Goal: Ask a question: Seek information or help from site administrators or community

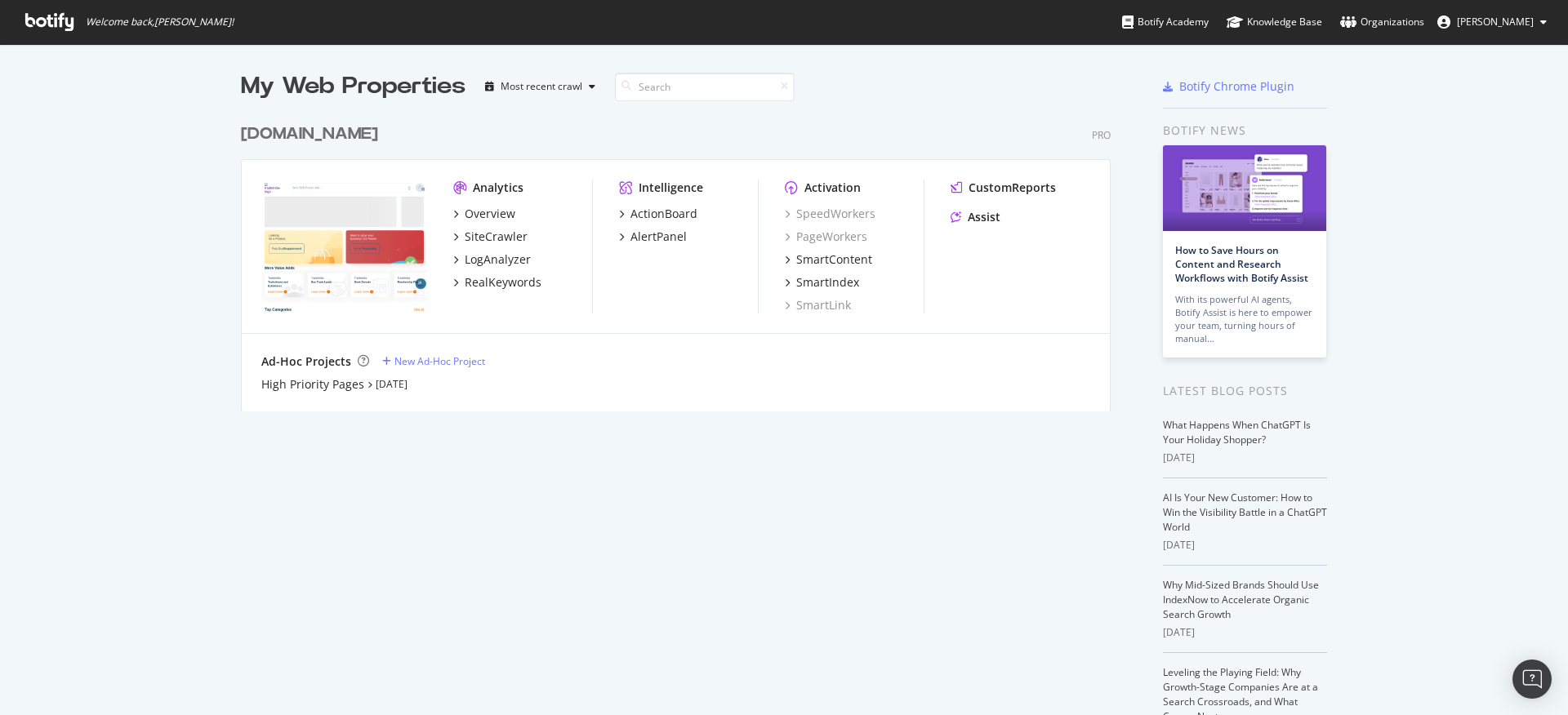
scroll to position [703, 1543]
click at [453, 238] on icon "grid" at bounding box center [455, 236] width 5 height 8
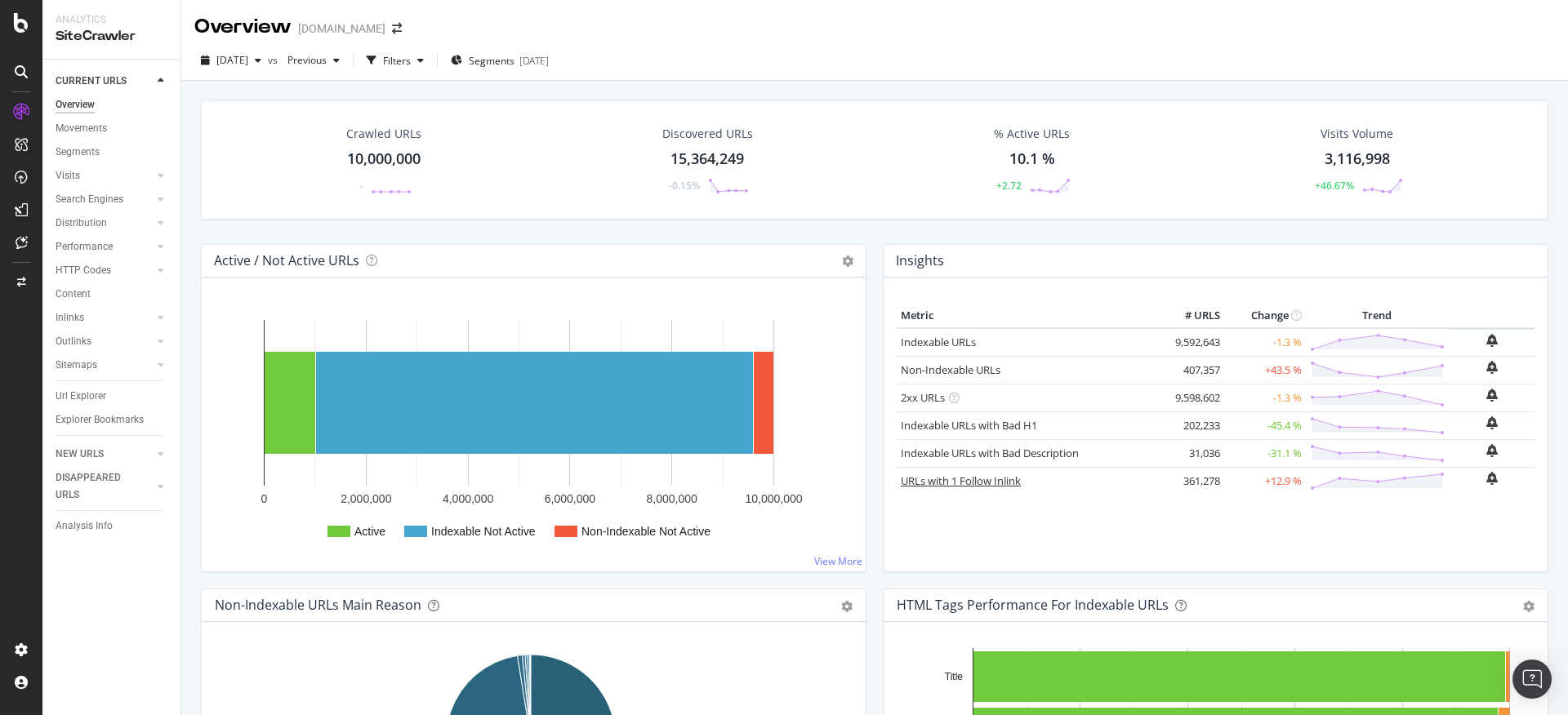
click at [981, 481] on link "URLs with 1 Follow Inlink" at bounding box center [960, 480] width 120 height 15
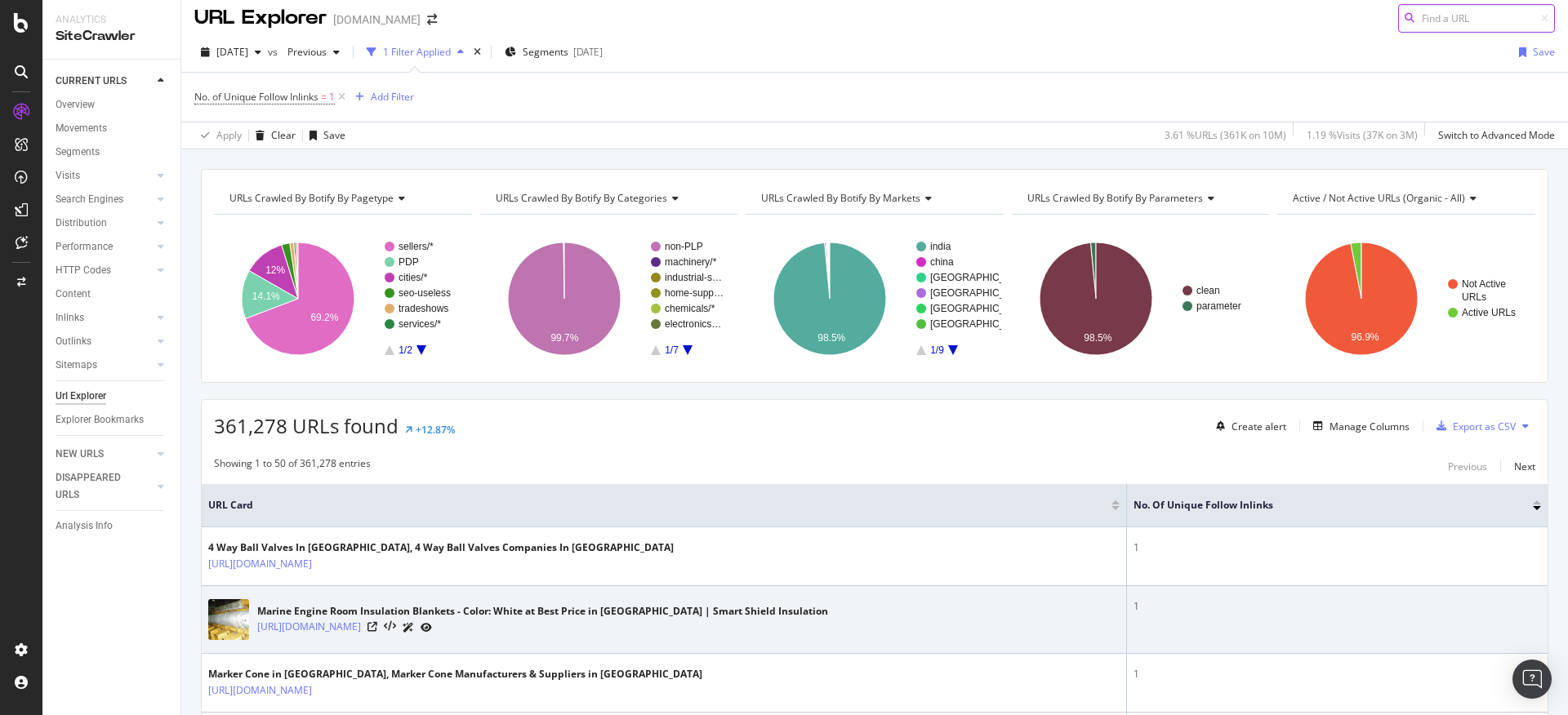
scroll to position [11, 0]
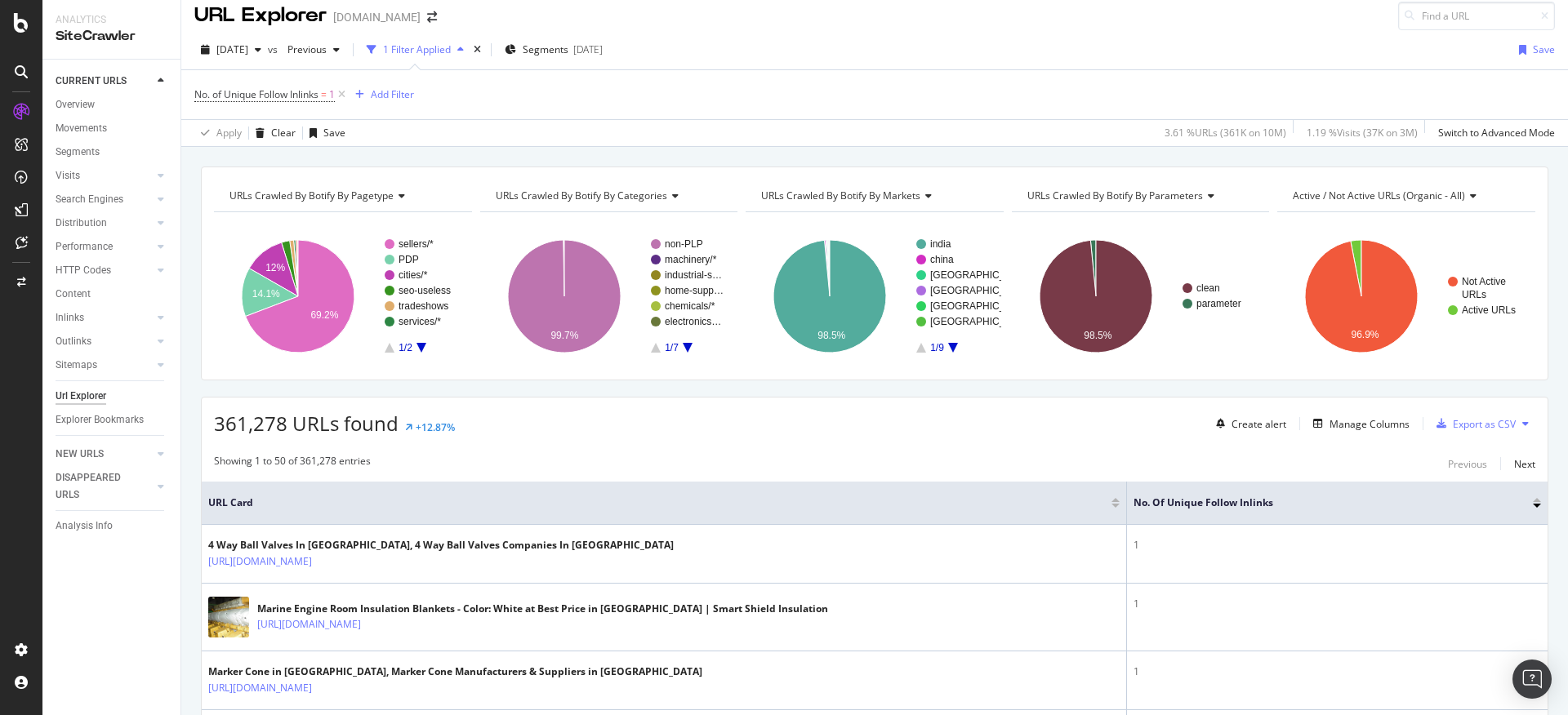
click at [420, 347] on icon "A chart." at bounding box center [421, 348] width 10 height 10
click at [389, 348] on icon "A chart." at bounding box center [389, 348] width 10 height 10
click at [414, 242] on text "sellers/*" at bounding box center [415, 243] width 35 height 11
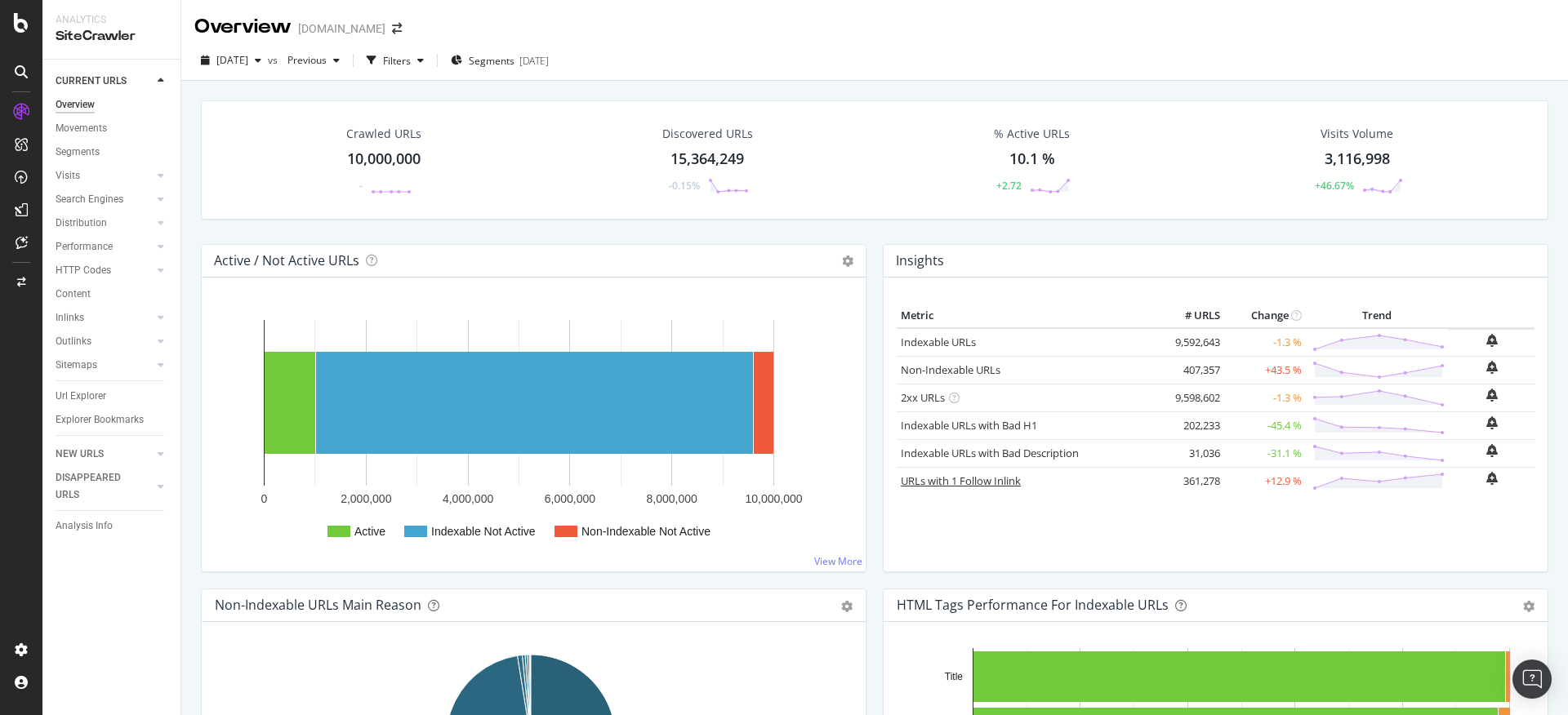
click at [987, 484] on link "URLs with 1 Follow Inlink" at bounding box center [960, 480] width 120 height 15
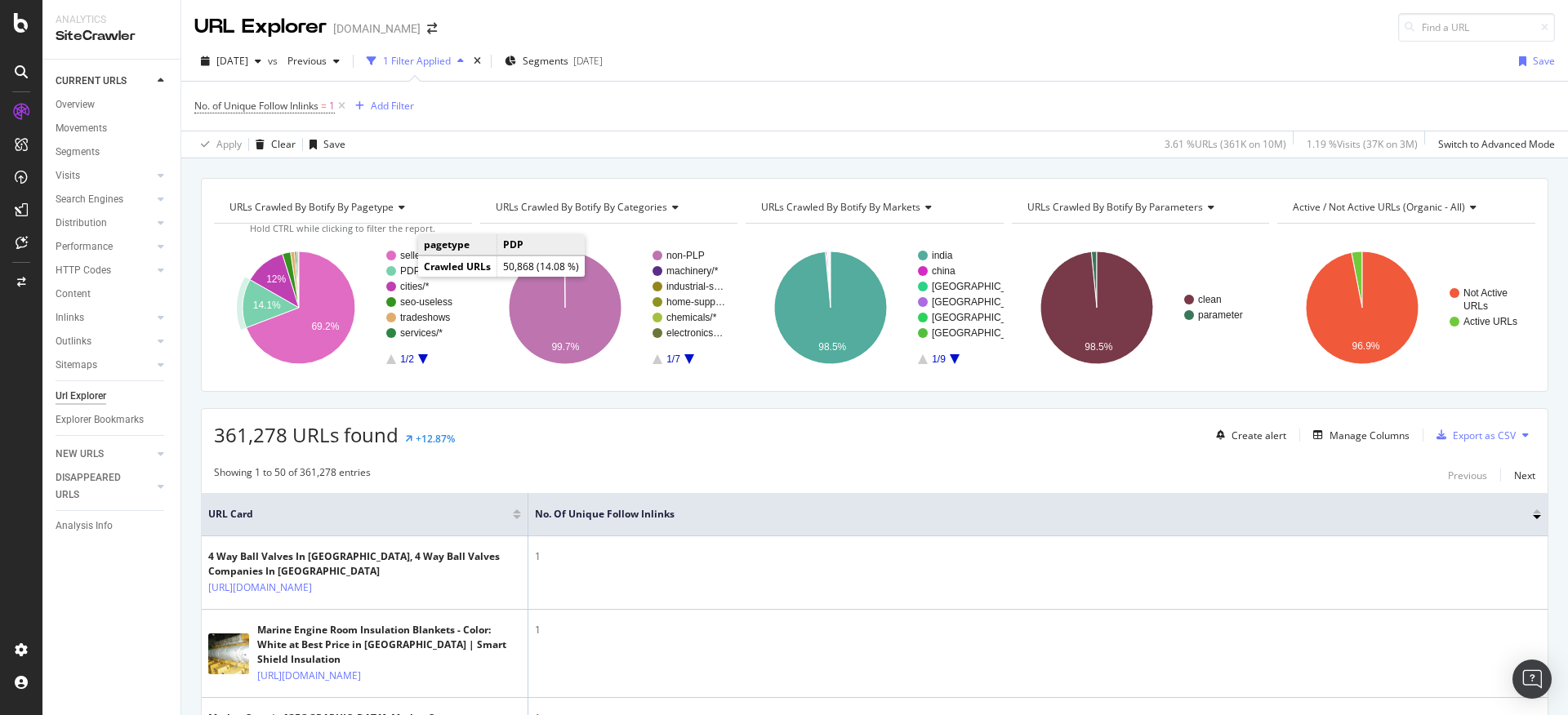
click at [402, 274] on text "PDP" at bounding box center [409, 270] width 20 height 11
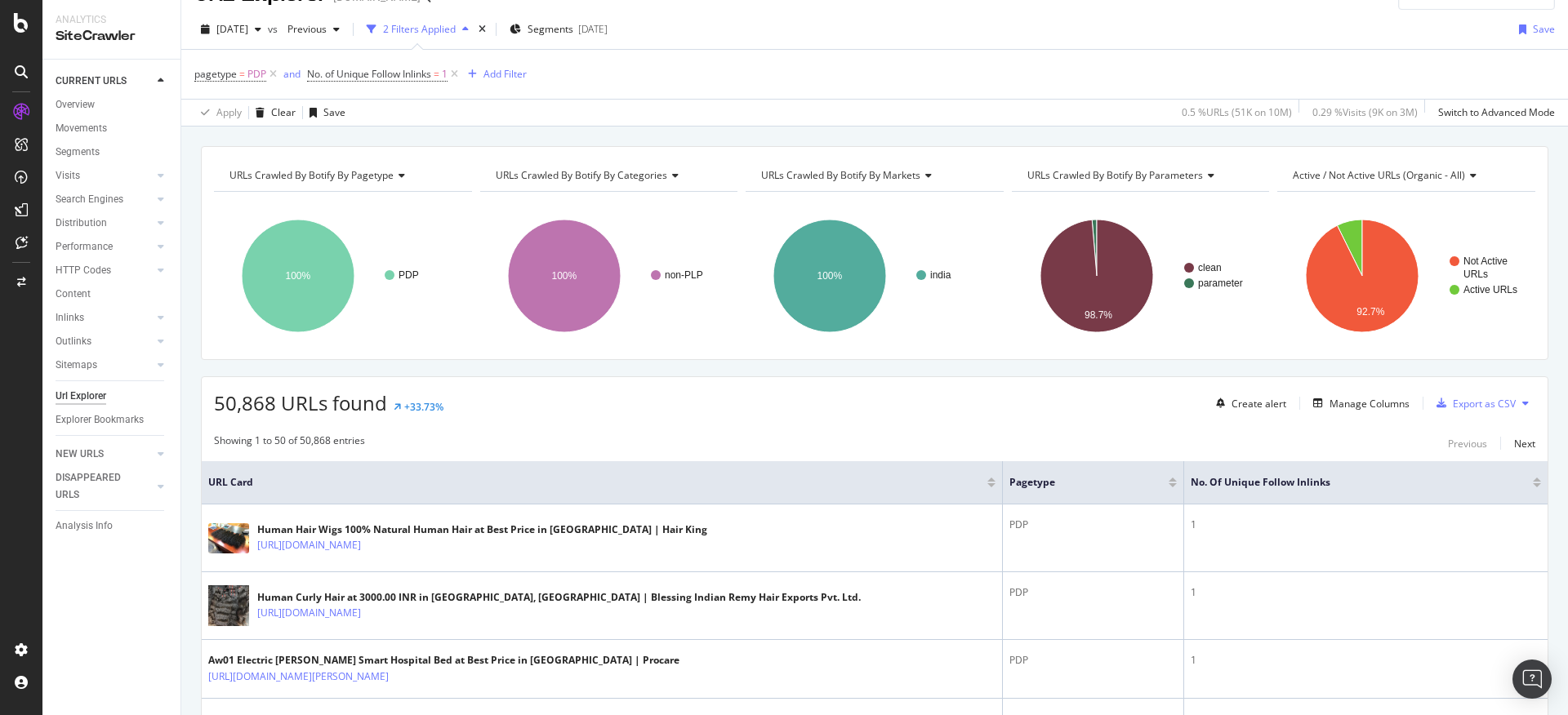
scroll to position [34, 0]
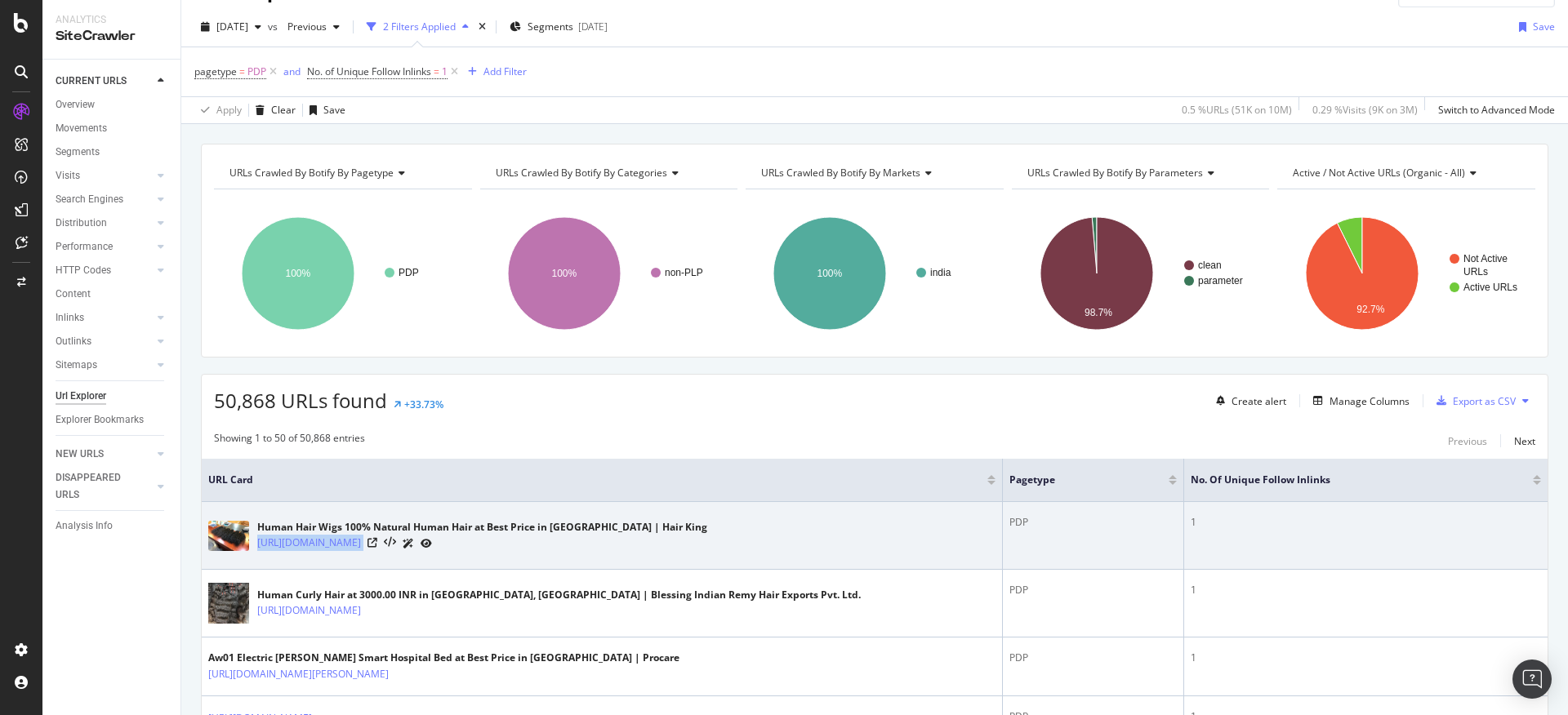
drag, startPoint x: 256, startPoint y: 544, endPoint x: 702, endPoint y: 539, distance: 446.0
click at [702, 539] on div "Human Hair Wigs 100% Natural Human Hair at Best Price in Chennai | Hair King ht…" at bounding box center [602, 535] width 787 height 41
copy div "[URL][DOMAIN_NAME]"
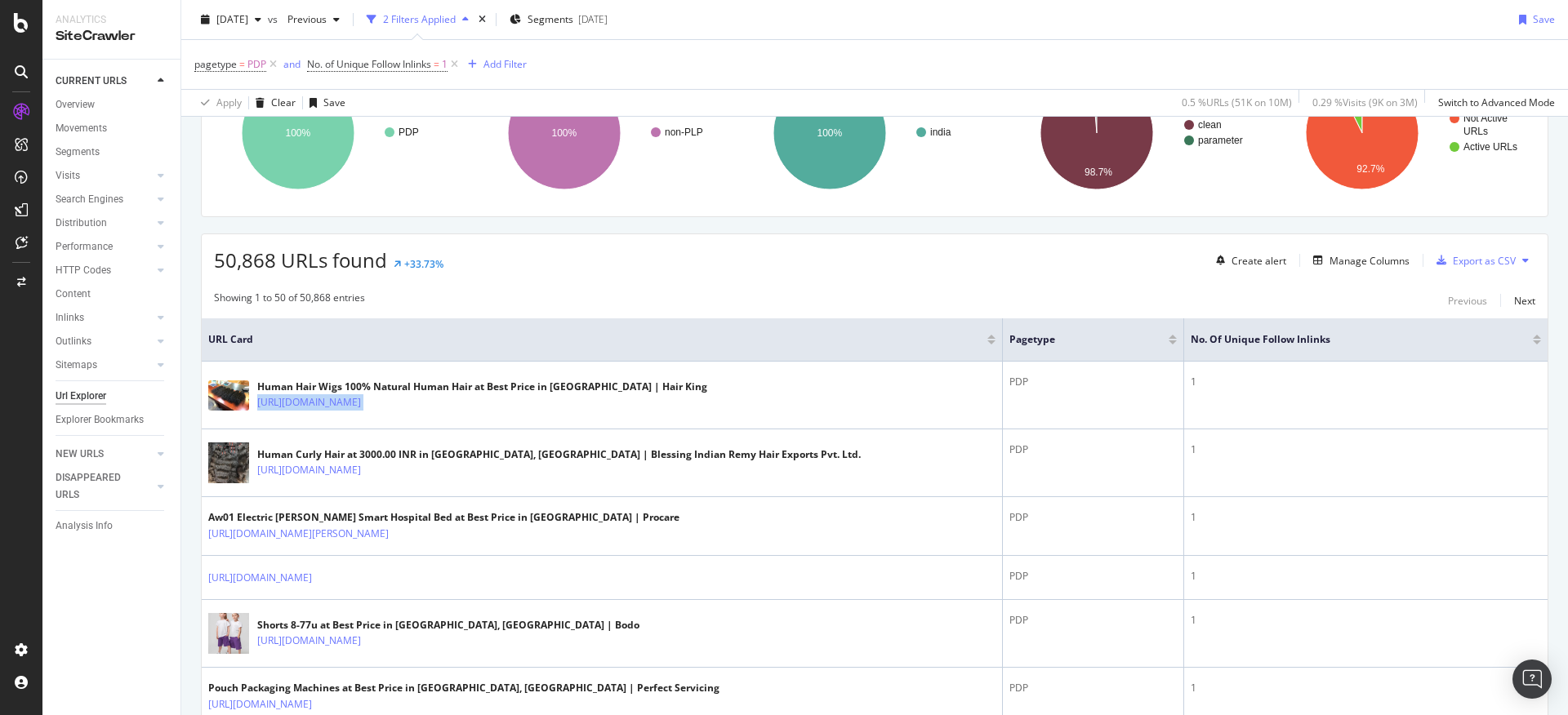
scroll to position [375, 0]
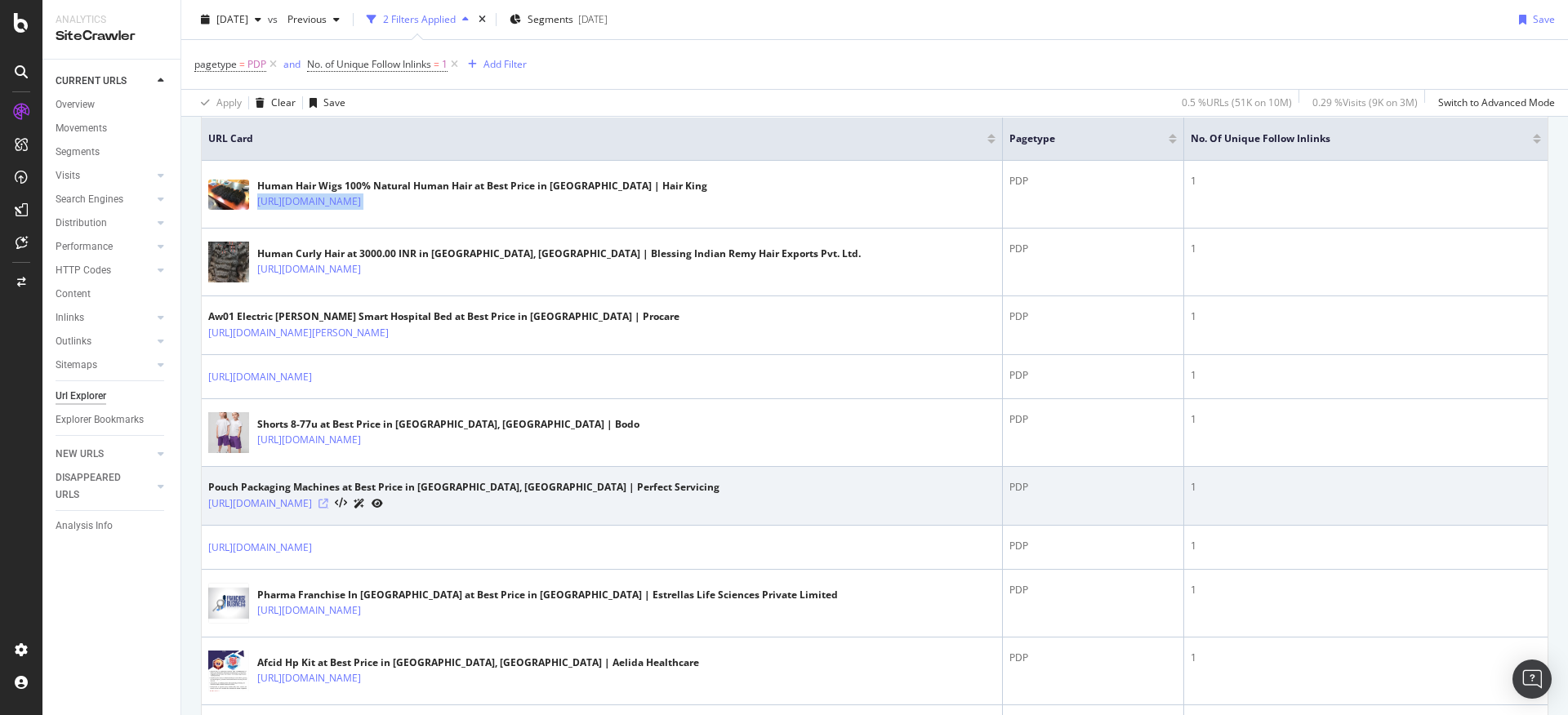
click at [329, 501] on icon at bounding box center [322, 503] width 10 height 10
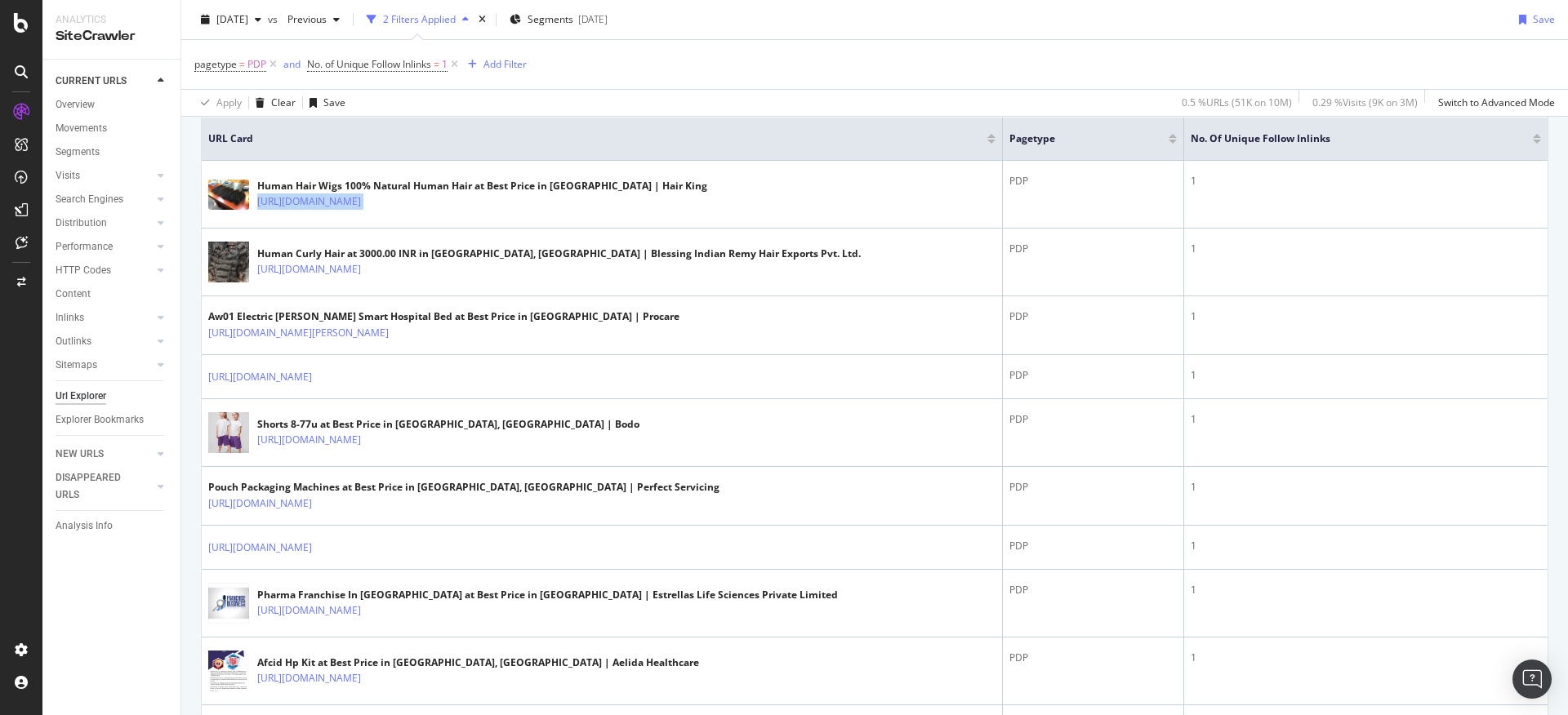
scroll to position [0, 0]
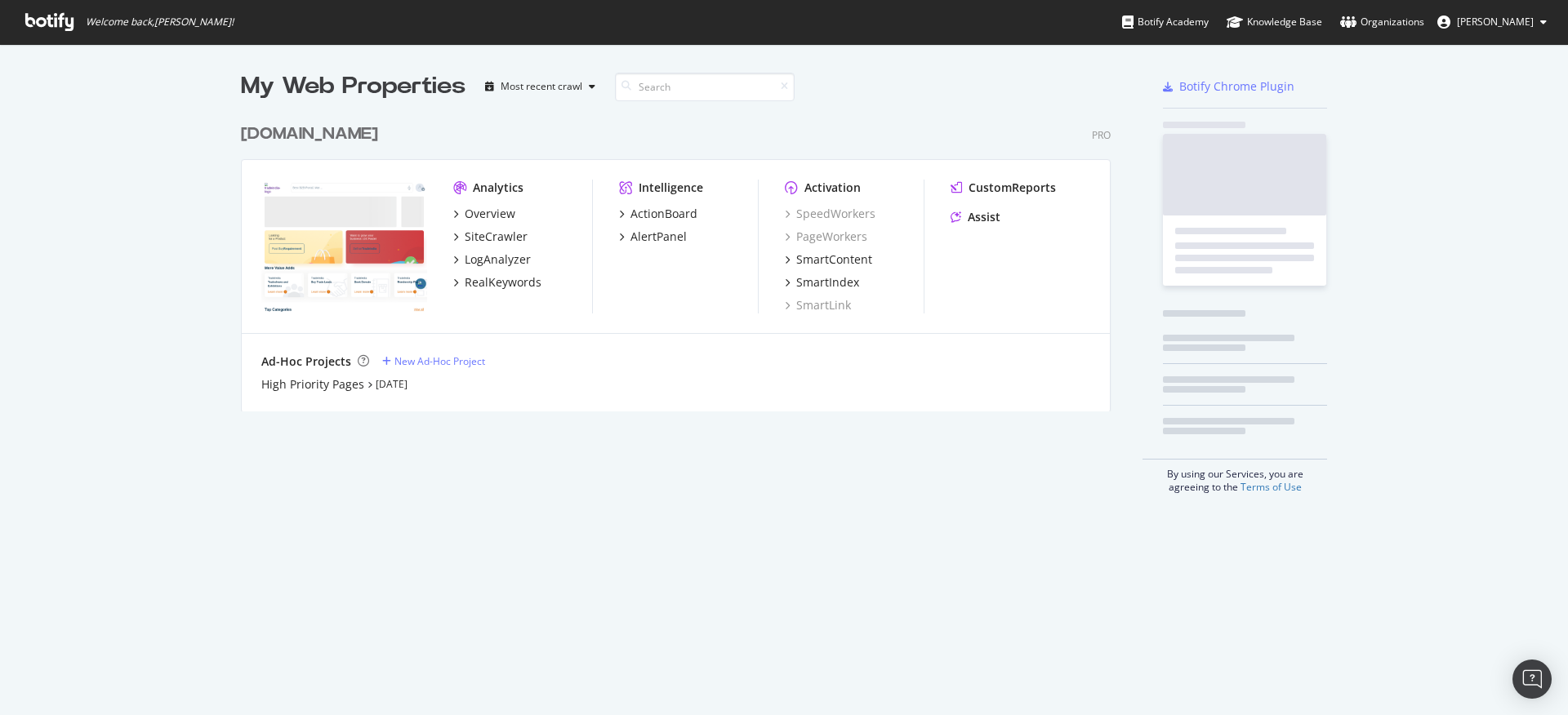
scroll to position [703, 1543]
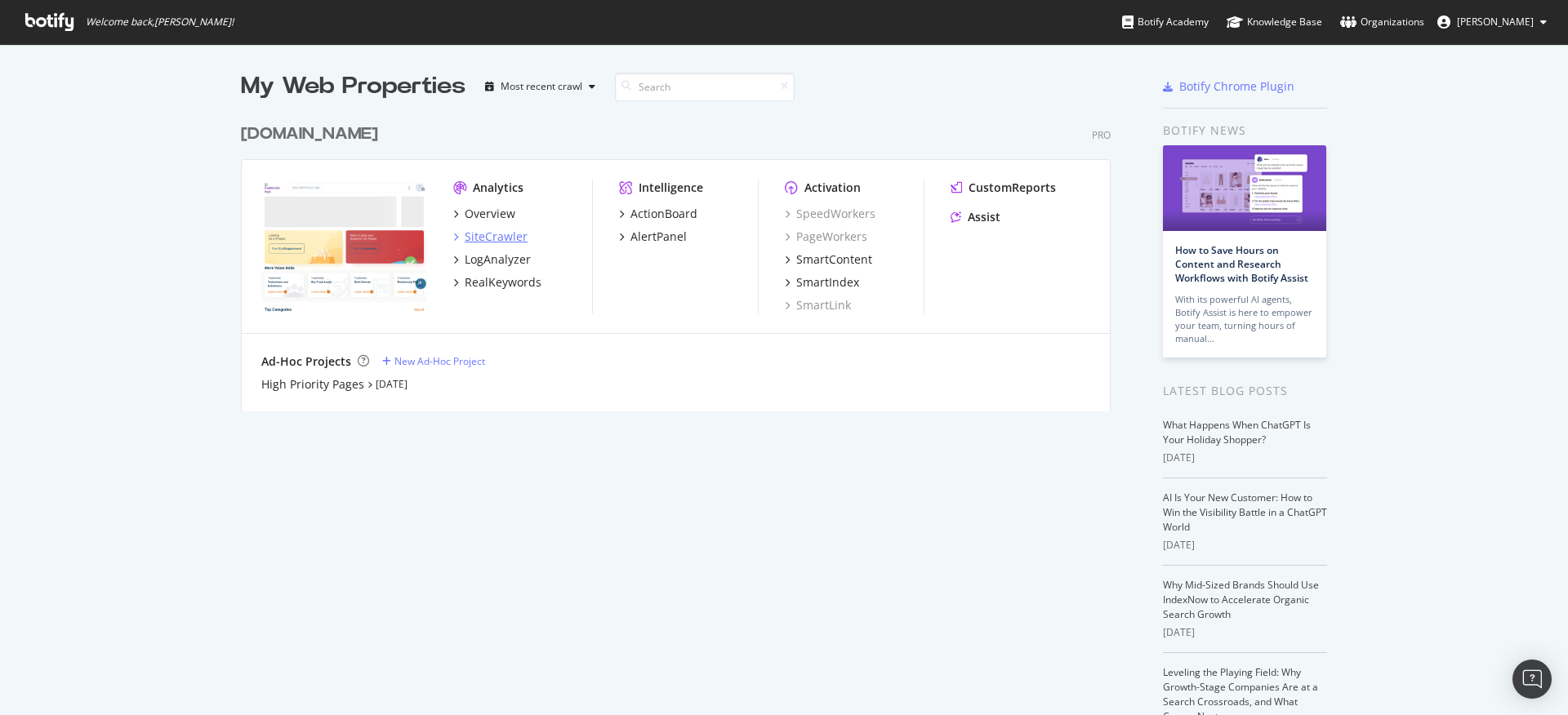
click at [497, 229] on div "SiteCrawler" at bounding box center [496, 236] width 63 height 17
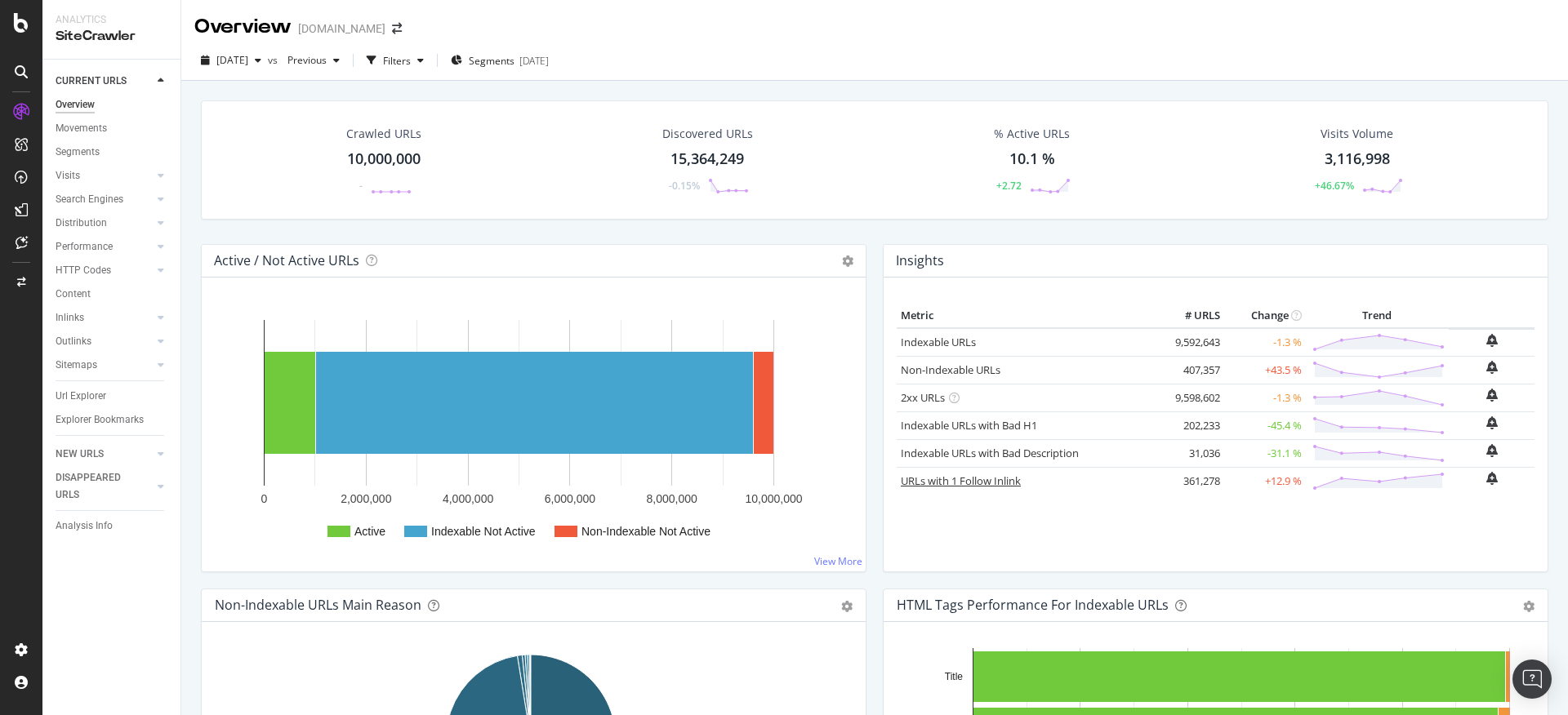
click at [982, 483] on link "URLs with 1 Follow Inlink" at bounding box center [960, 480] width 120 height 15
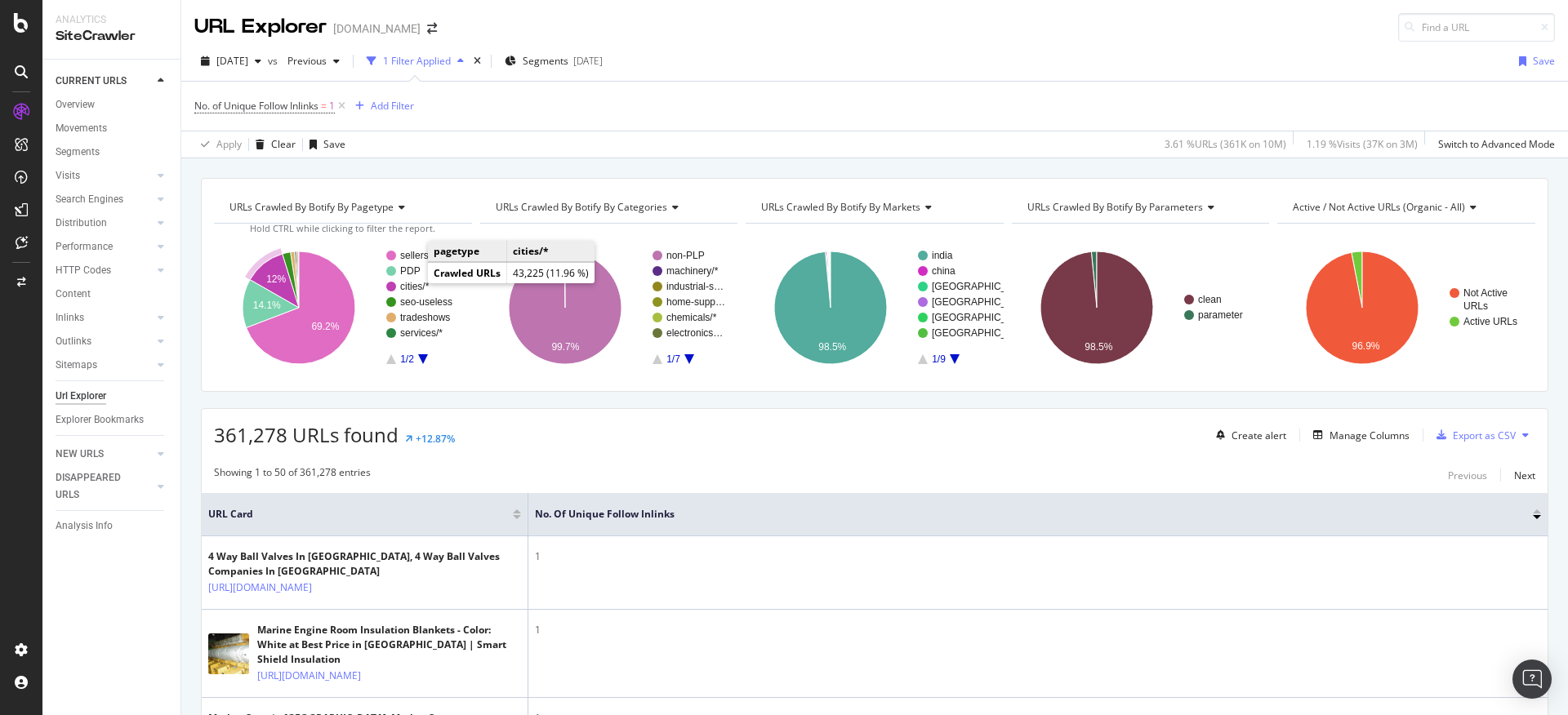
click at [413, 283] on text "cities/*" at bounding box center [415, 286] width 30 height 11
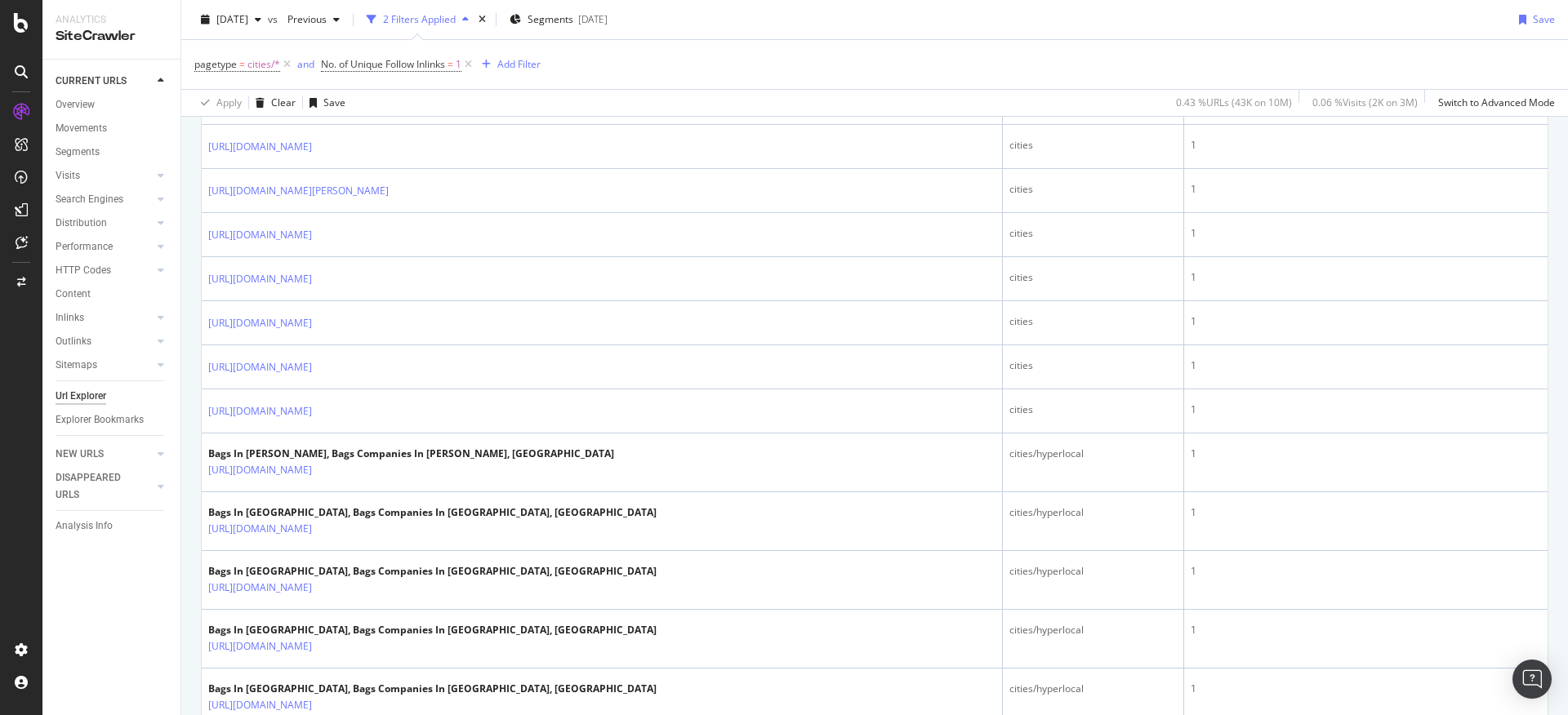
scroll to position [1308, 0]
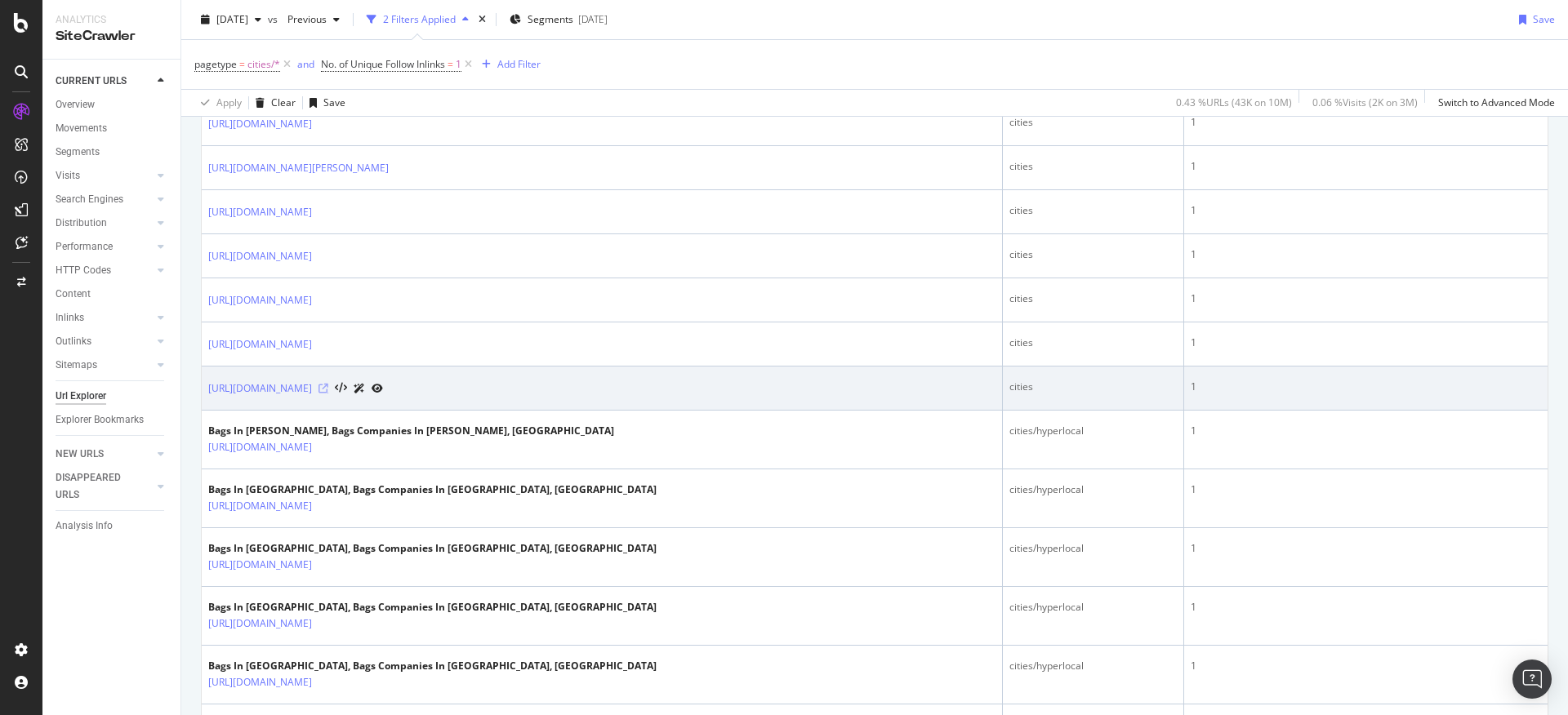
click at [329, 386] on icon at bounding box center [322, 388] width 10 height 10
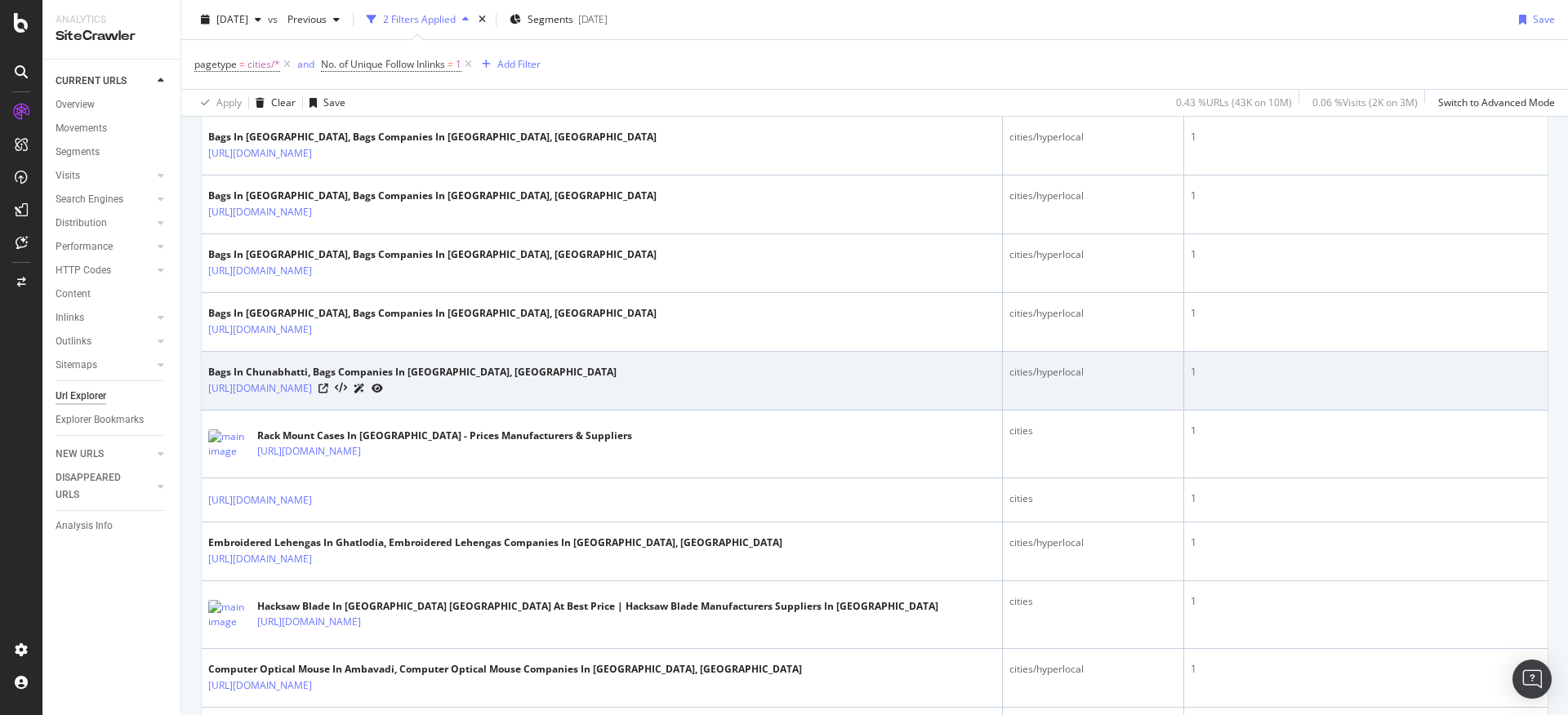
scroll to position [1664, 0]
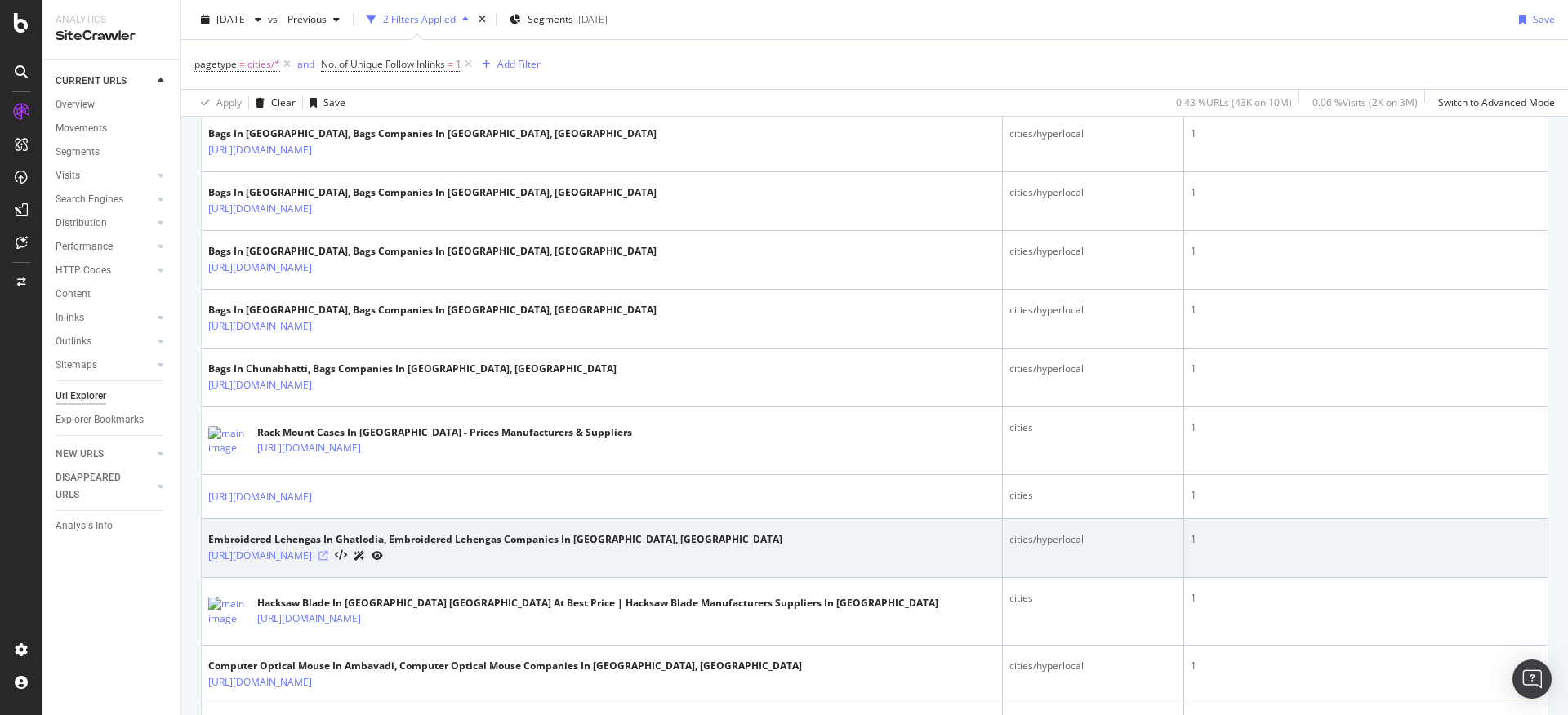
click at [329, 553] on icon at bounding box center [322, 555] width 10 height 10
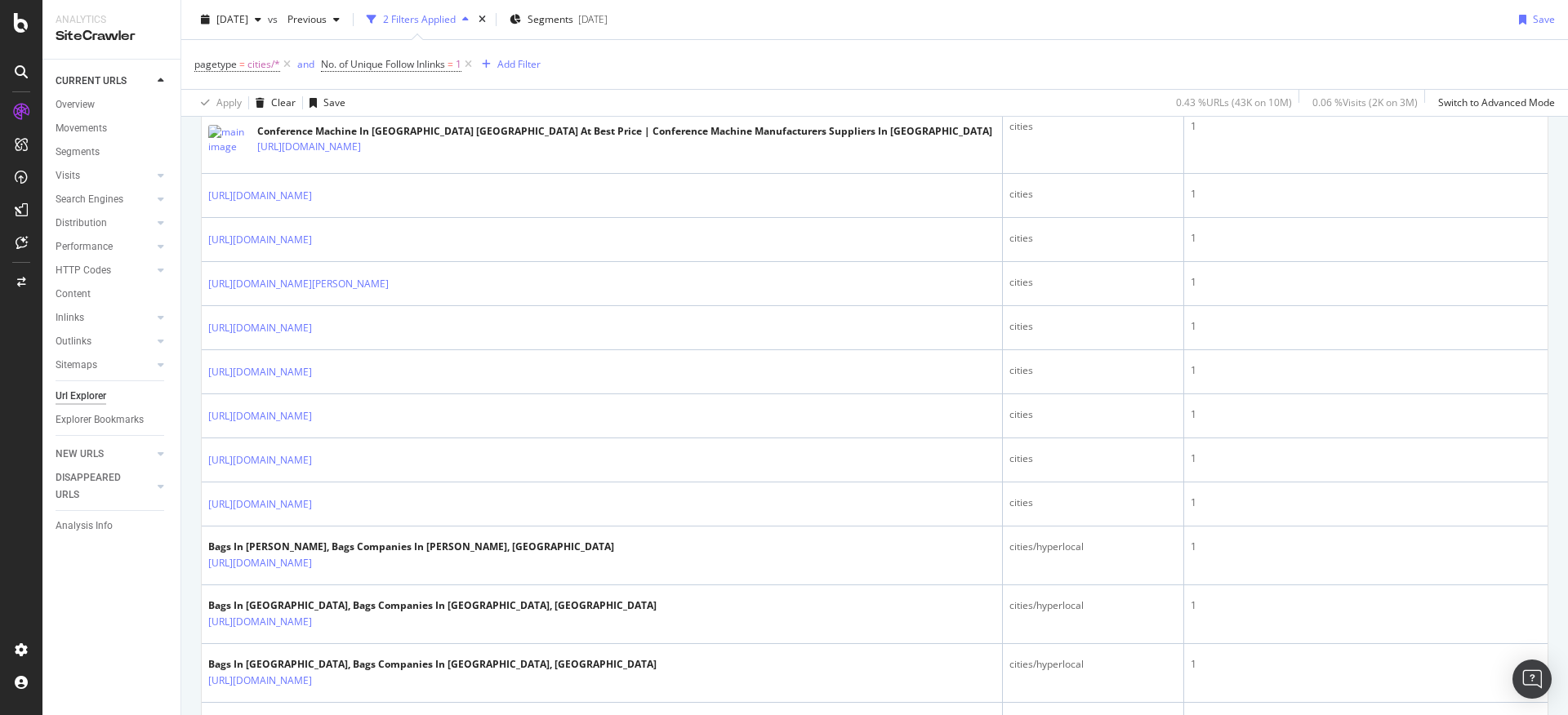
scroll to position [0, 0]
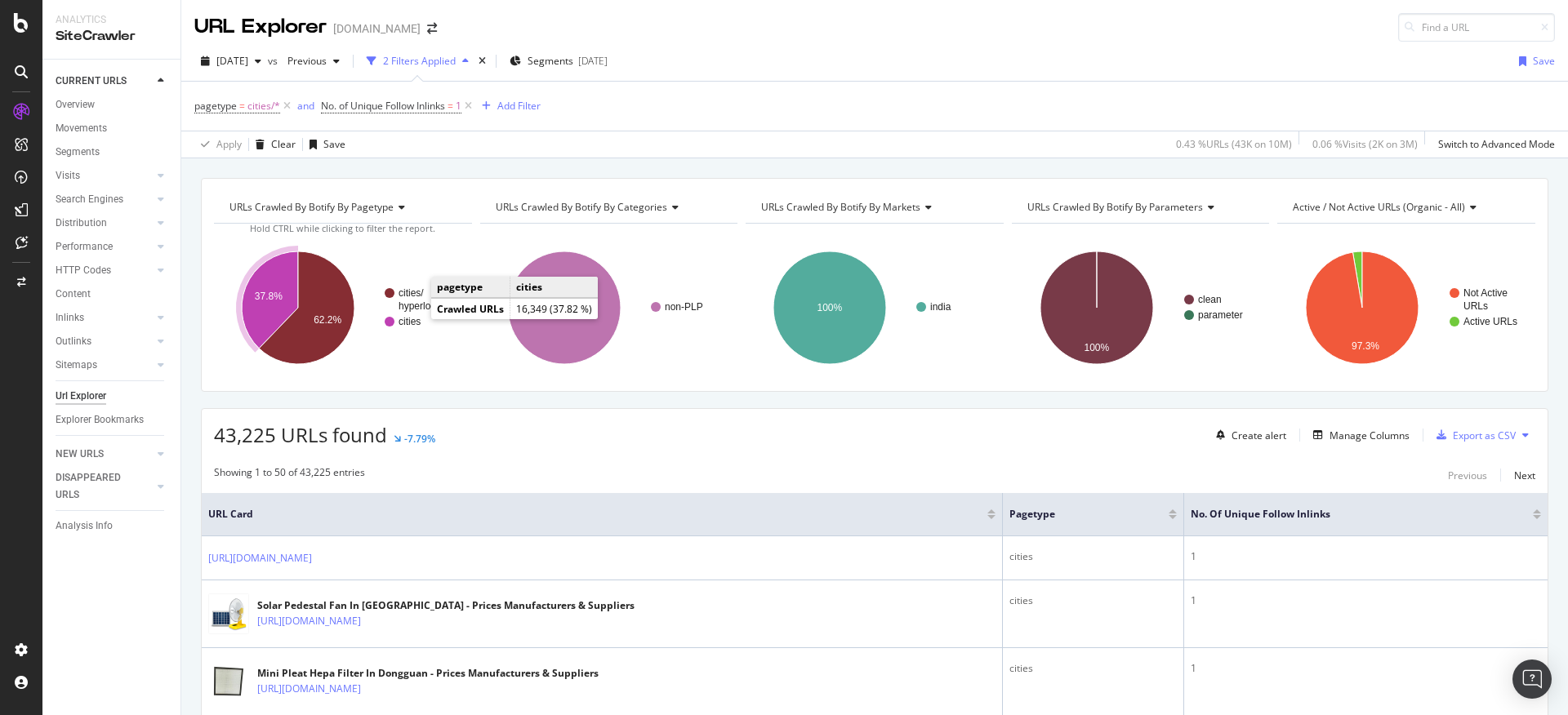
click at [415, 319] on text "cities" at bounding box center [409, 321] width 22 height 11
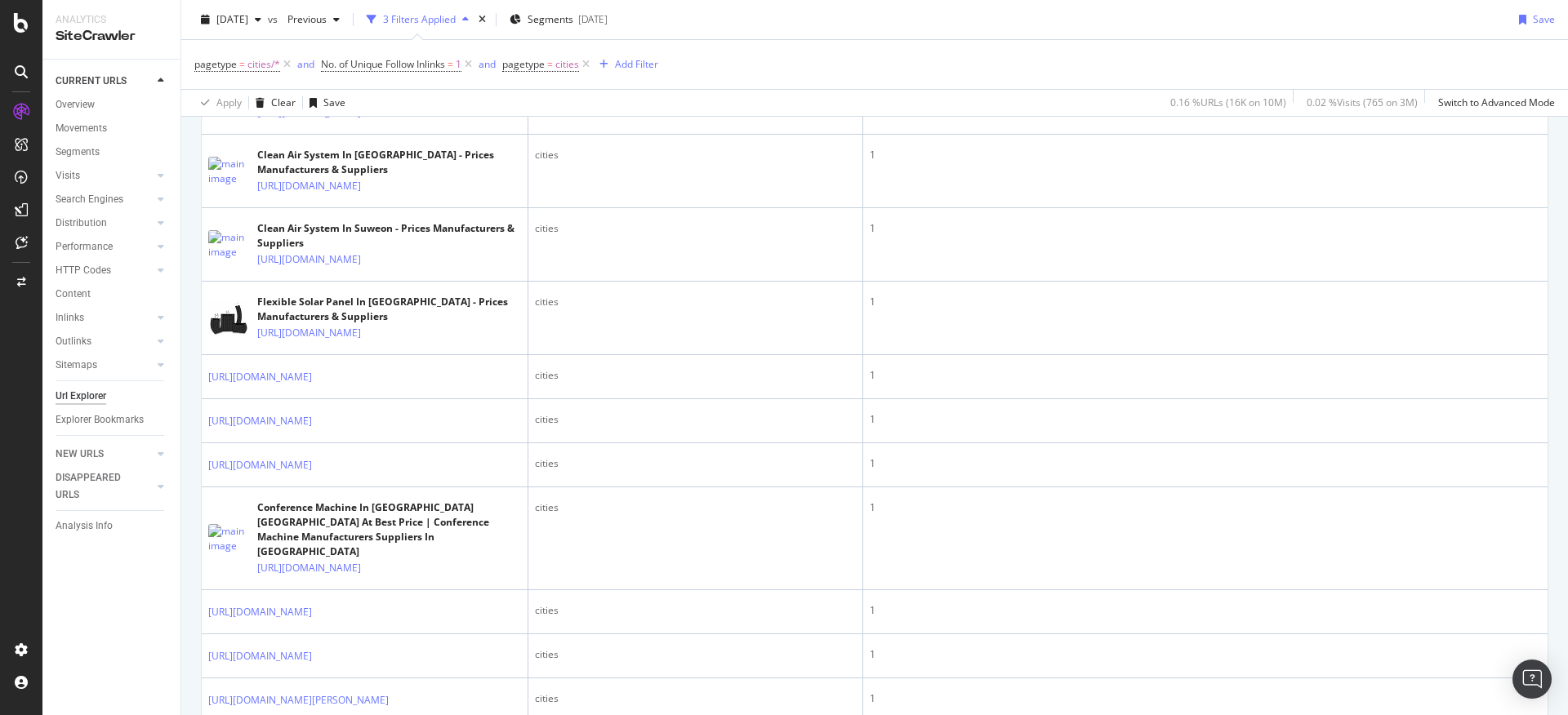
scroll to position [1400, 0]
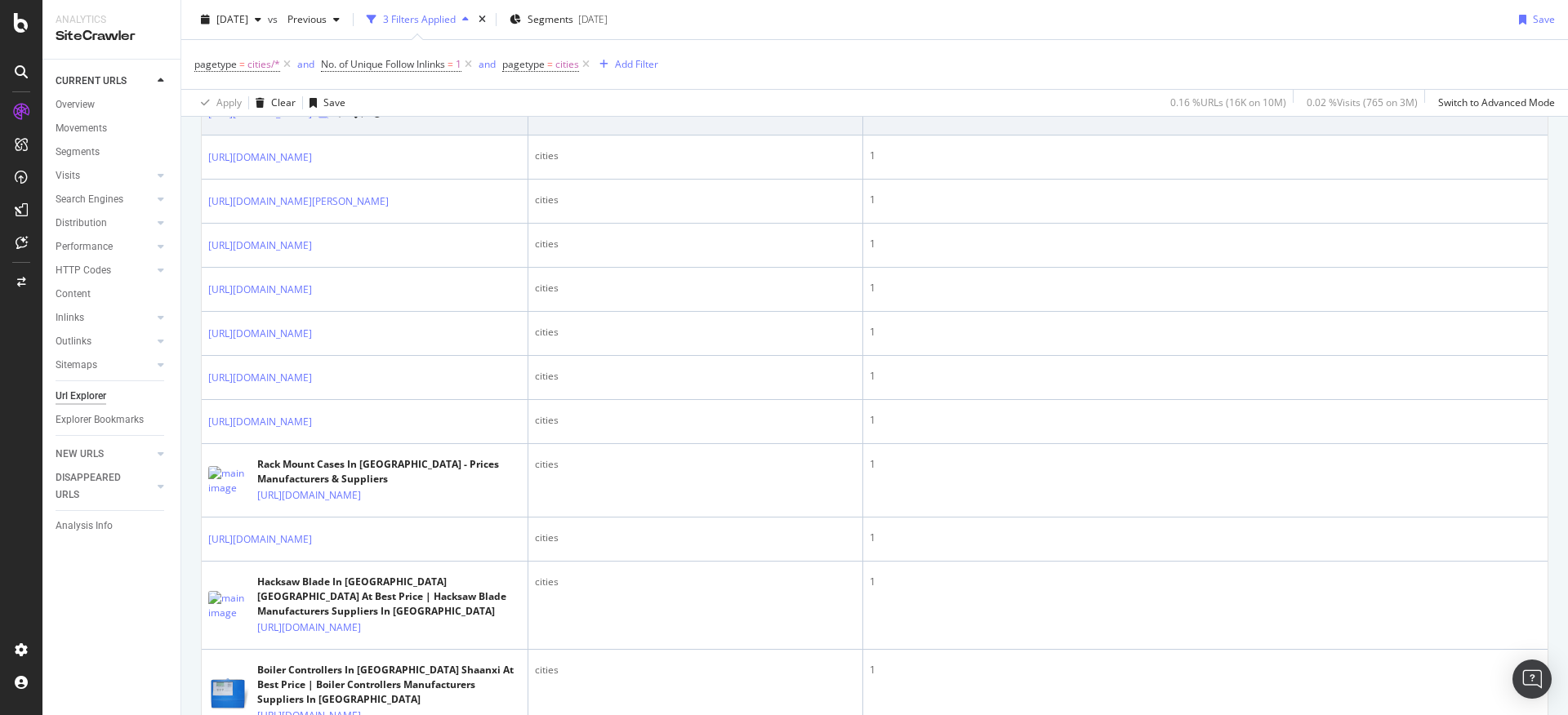
click at [329, 118] on icon at bounding box center [322, 113] width 10 height 10
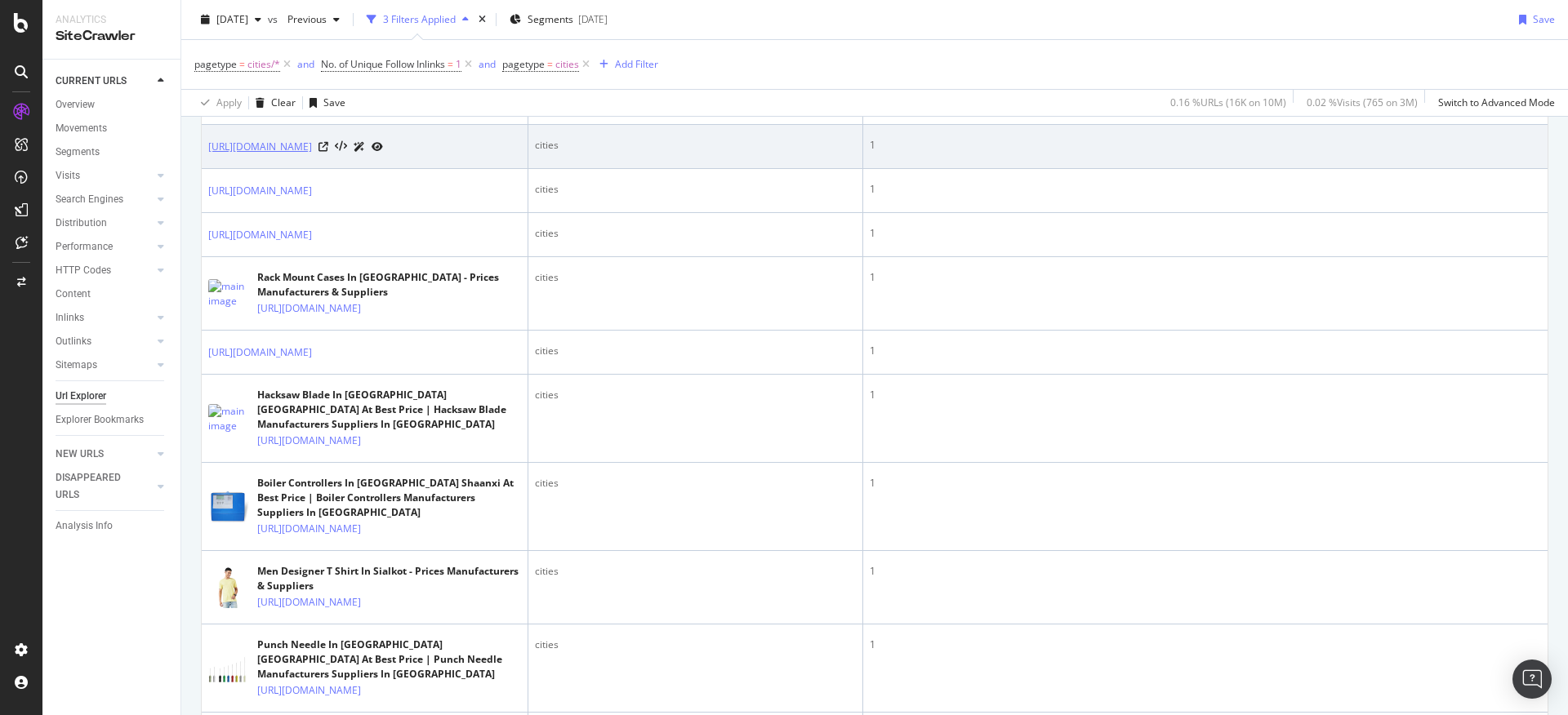
scroll to position [1612, 0]
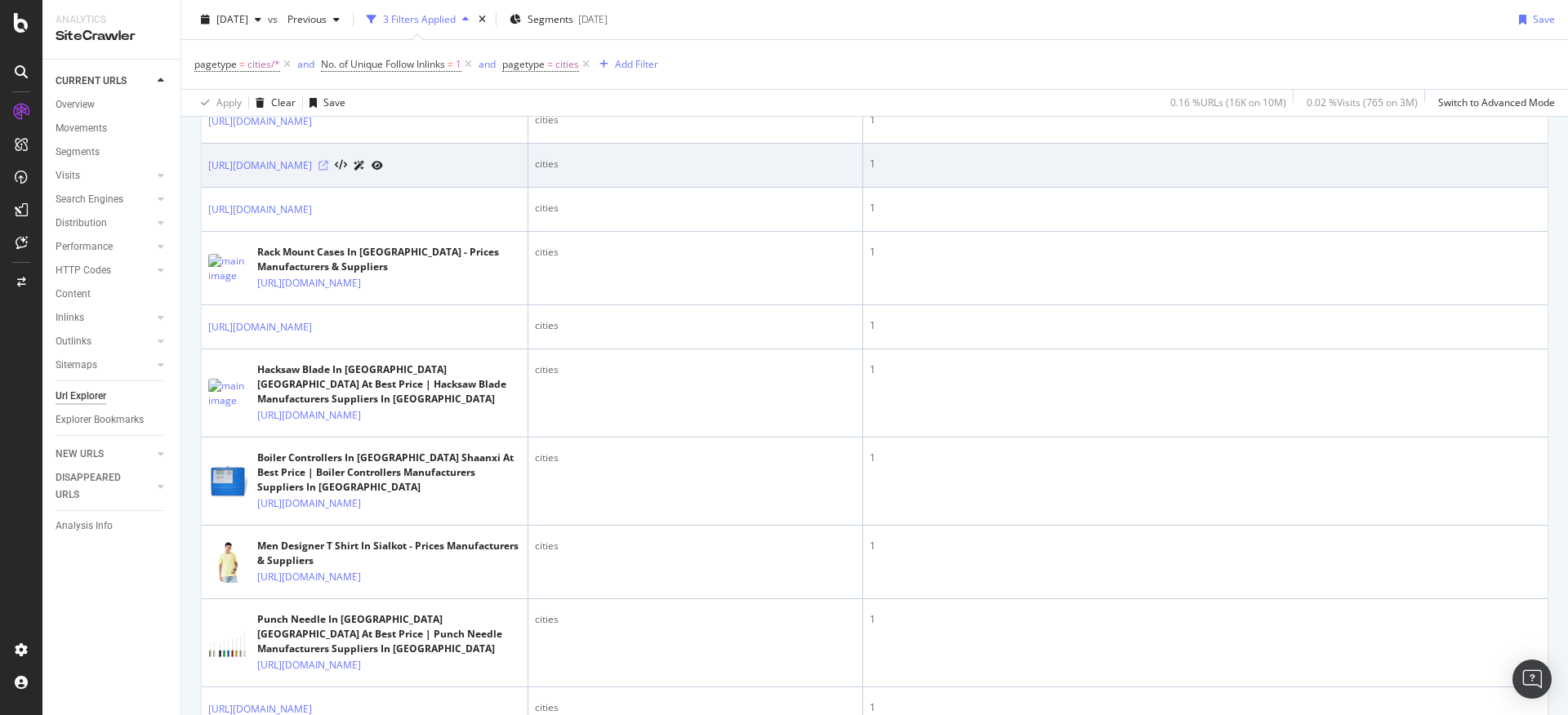
click at [329, 170] on icon at bounding box center [322, 165] width 10 height 10
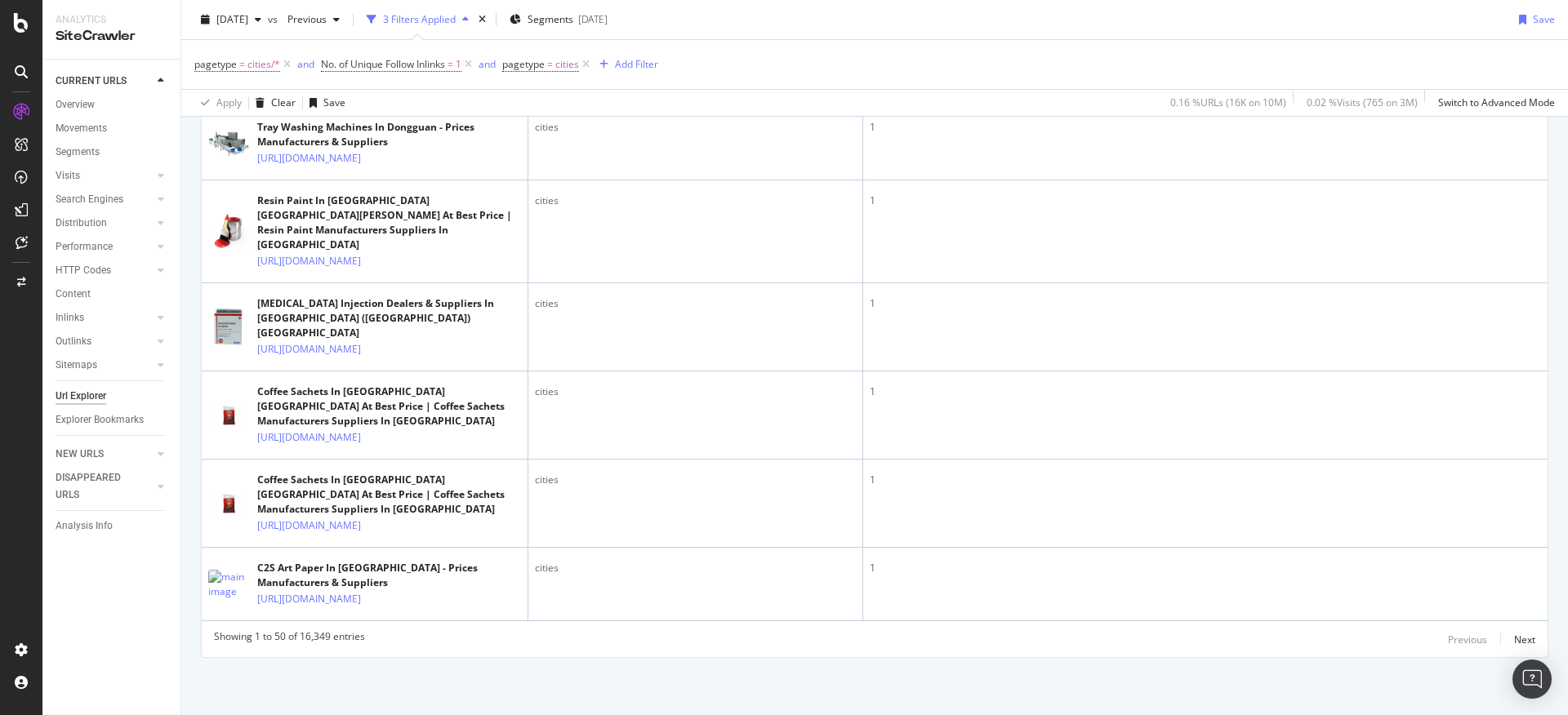
scroll to position [3342, 0]
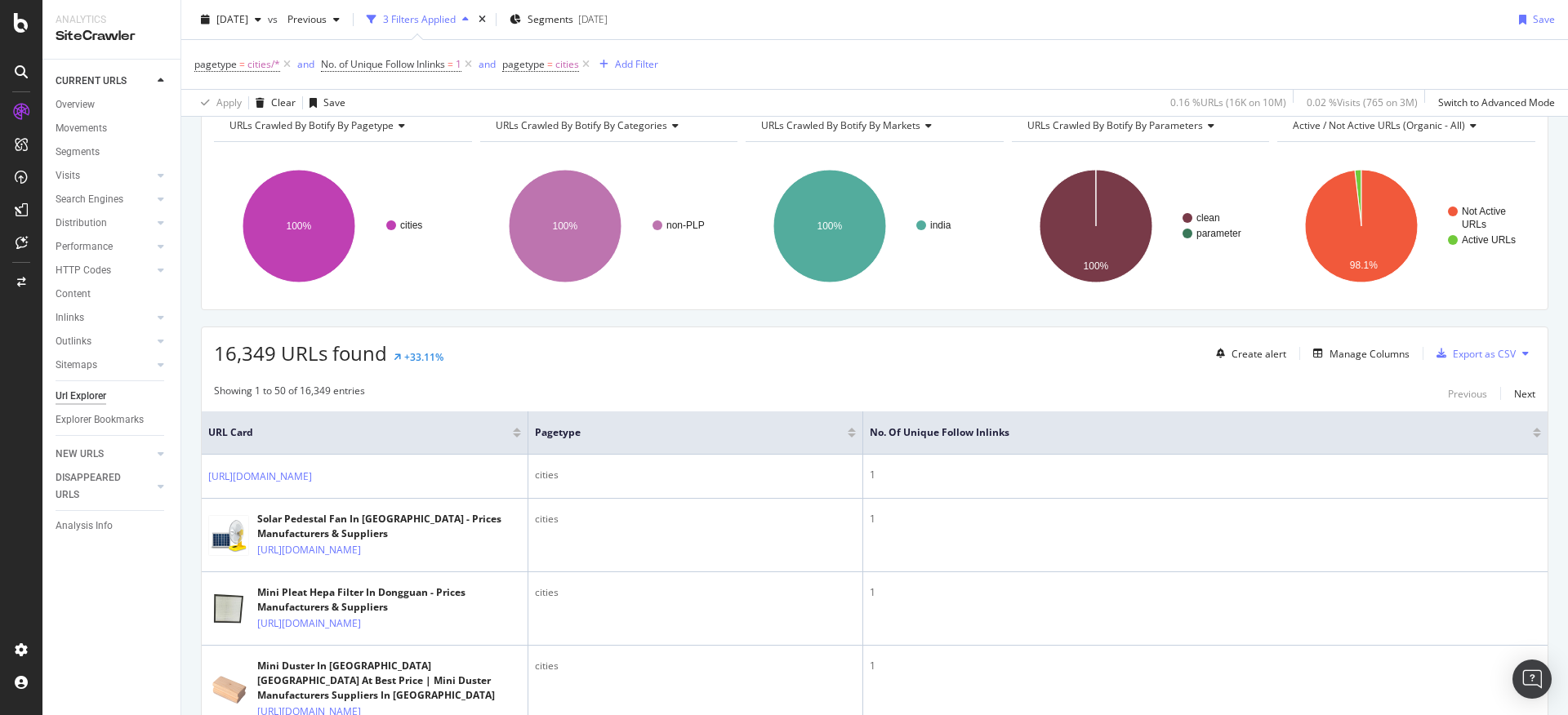
scroll to position [0, 0]
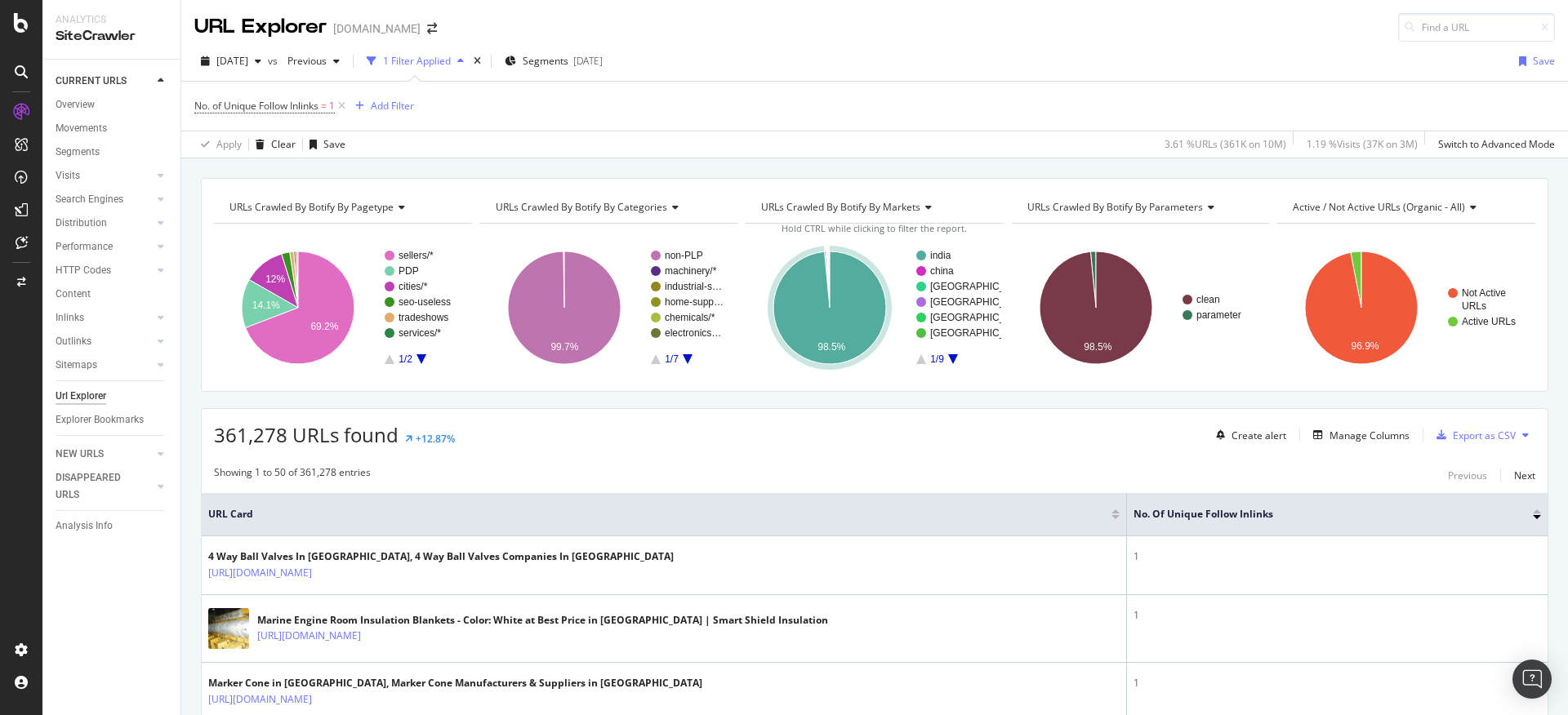
click at [421, 361] on icon "A chart." at bounding box center [421, 359] width 10 height 10
click at [403, 252] on text "PLP/*" at bounding box center [410, 255] width 25 height 11
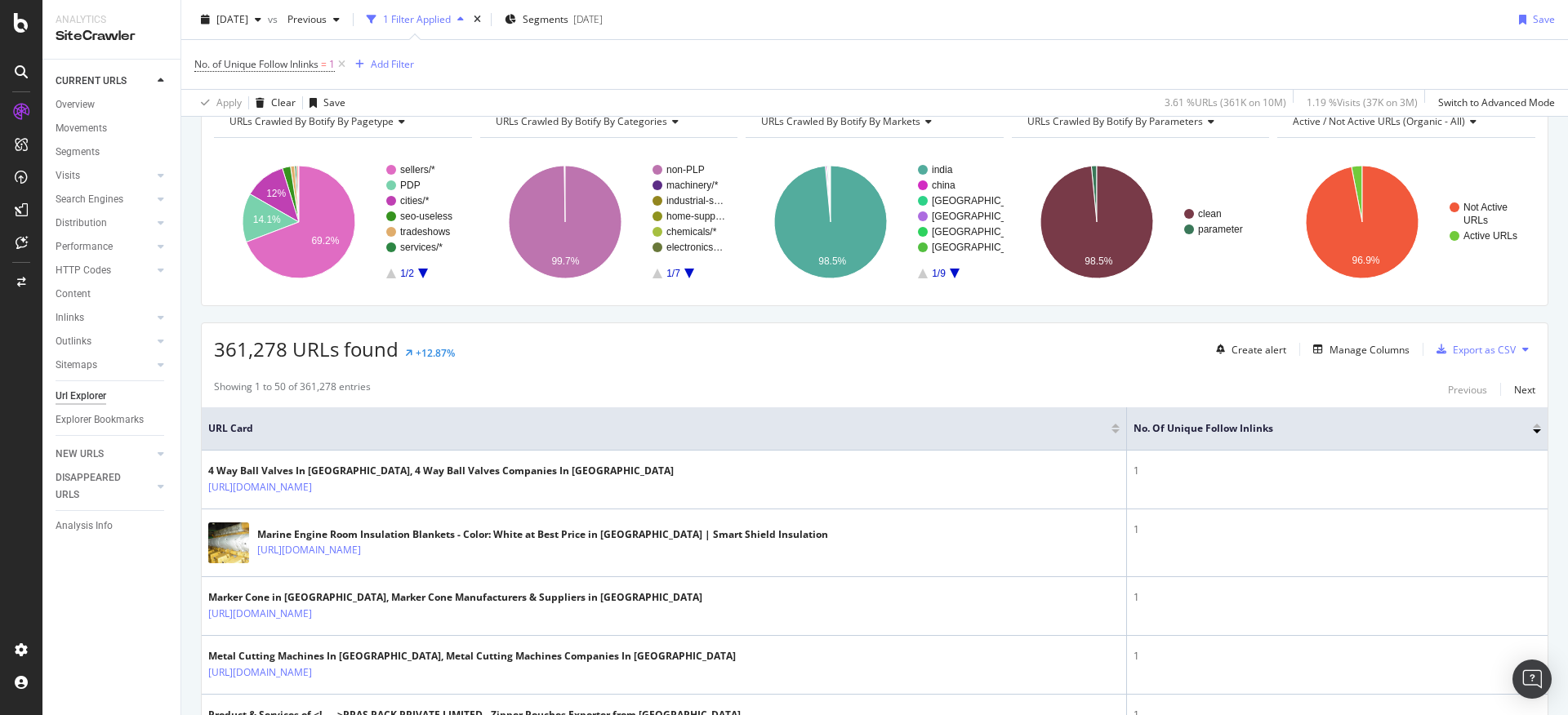
scroll to position [95, 0]
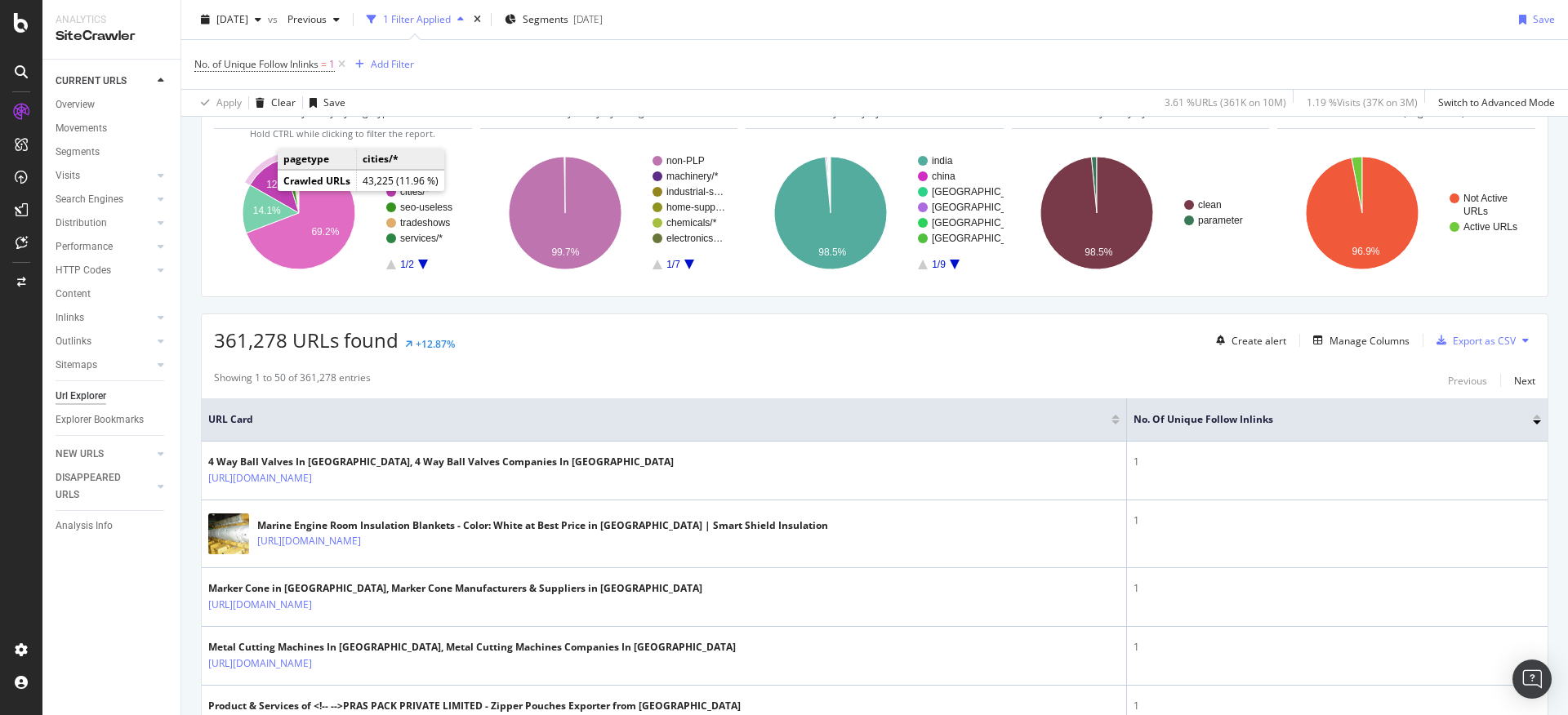
click at [262, 184] on icon "A chart." at bounding box center [274, 186] width 49 height 54
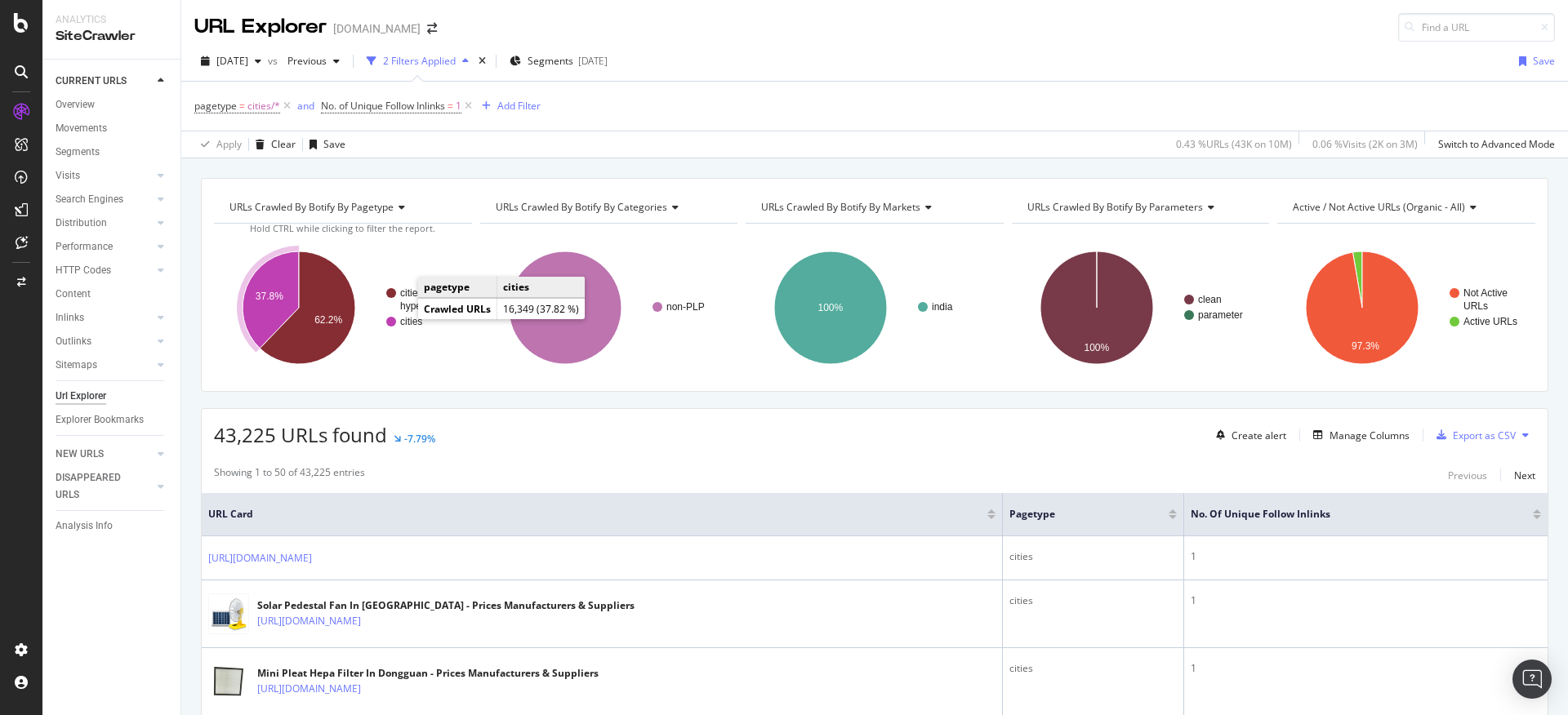
click at [404, 321] on text "cities" at bounding box center [410, 321] width 22 height 11
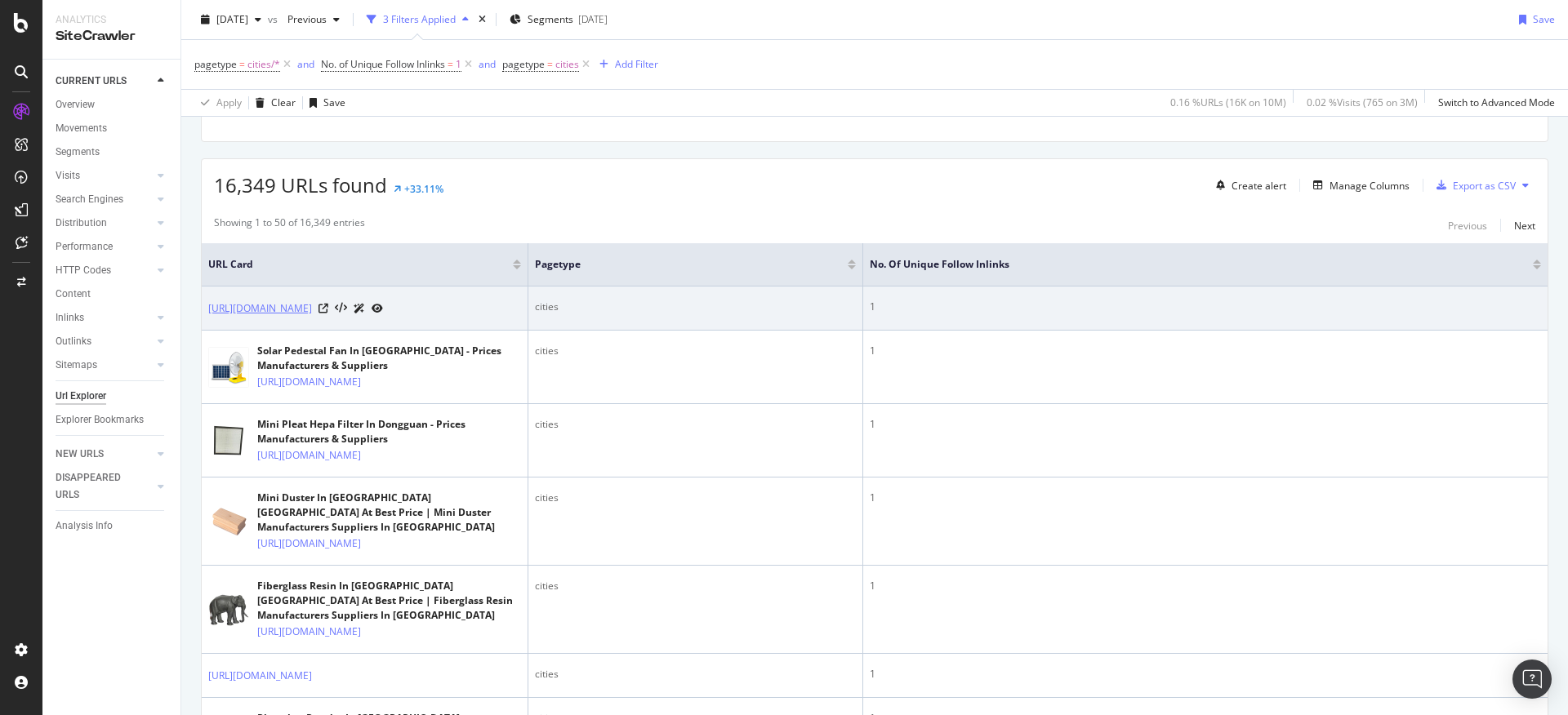
scroll to position [258, 0]
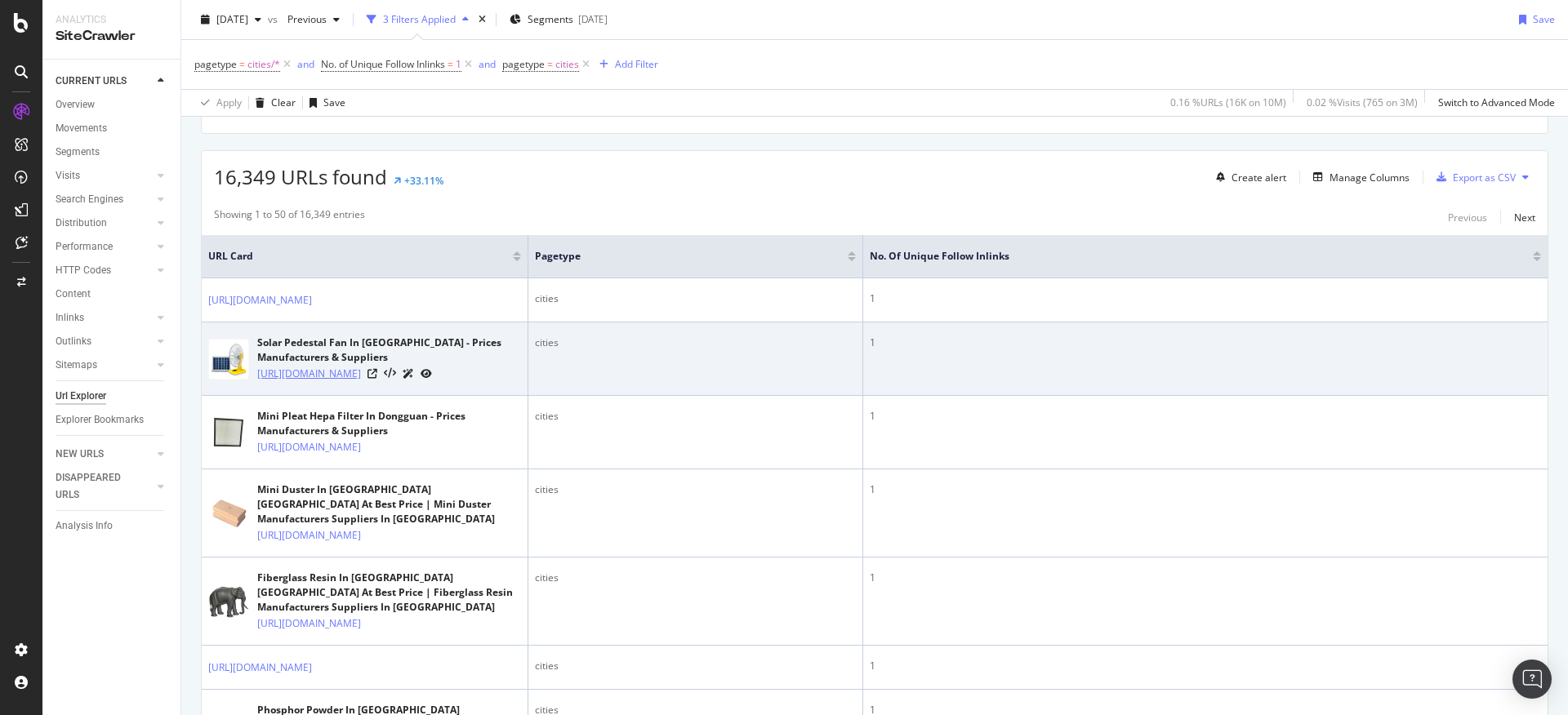
drag, startPoint x: 256, startPoint y: 386, endPoint x: 413, endPoint y: 407, distance: 158.4
click at [413, 382] on div "Solar Pedestal Fan In [GEOGRAPHIC_DATA] - Prices Manufacturers & Suppliers [URL…" at bounding box center [365, 359] width 313 height 47
copy link "[URL][DOMAIN_NAME]"
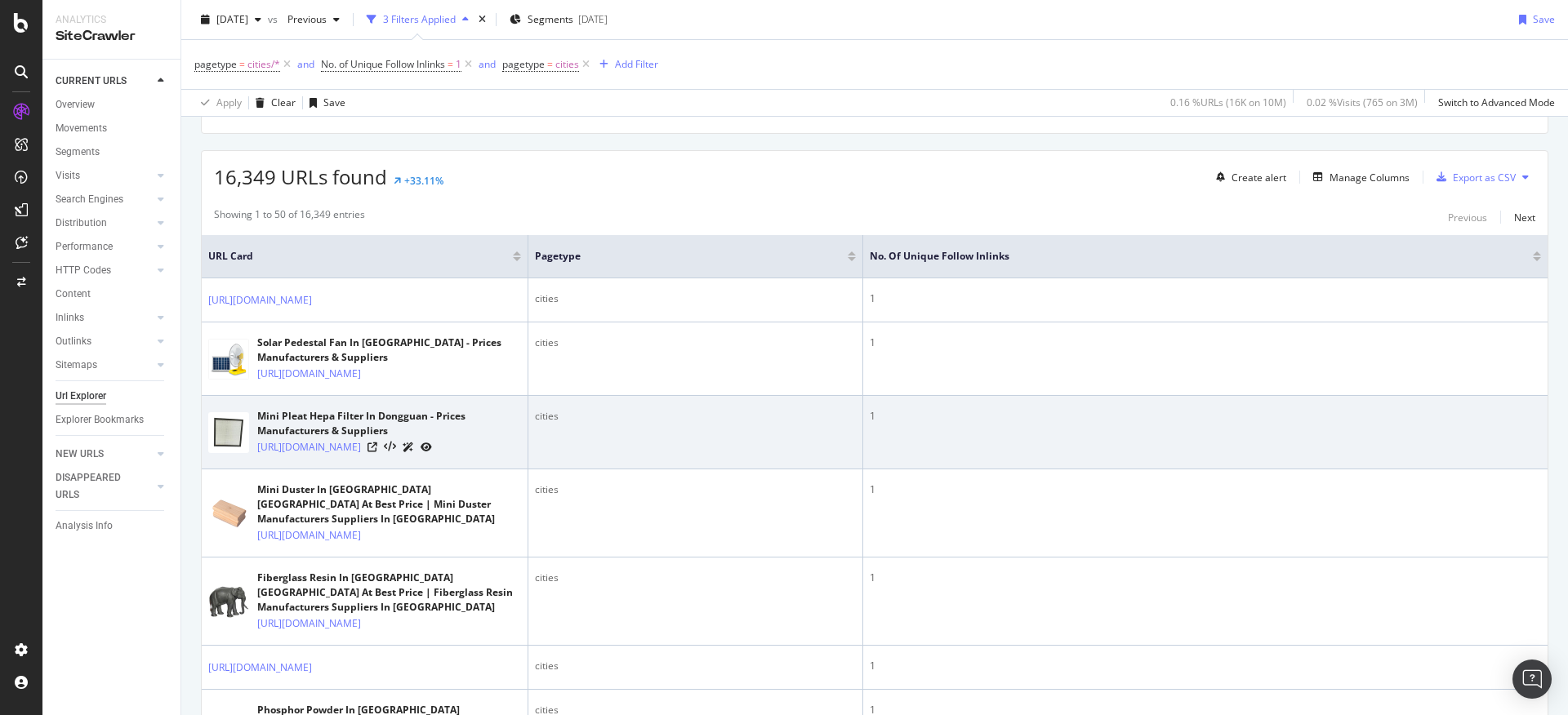
scroll to position [875, 0]
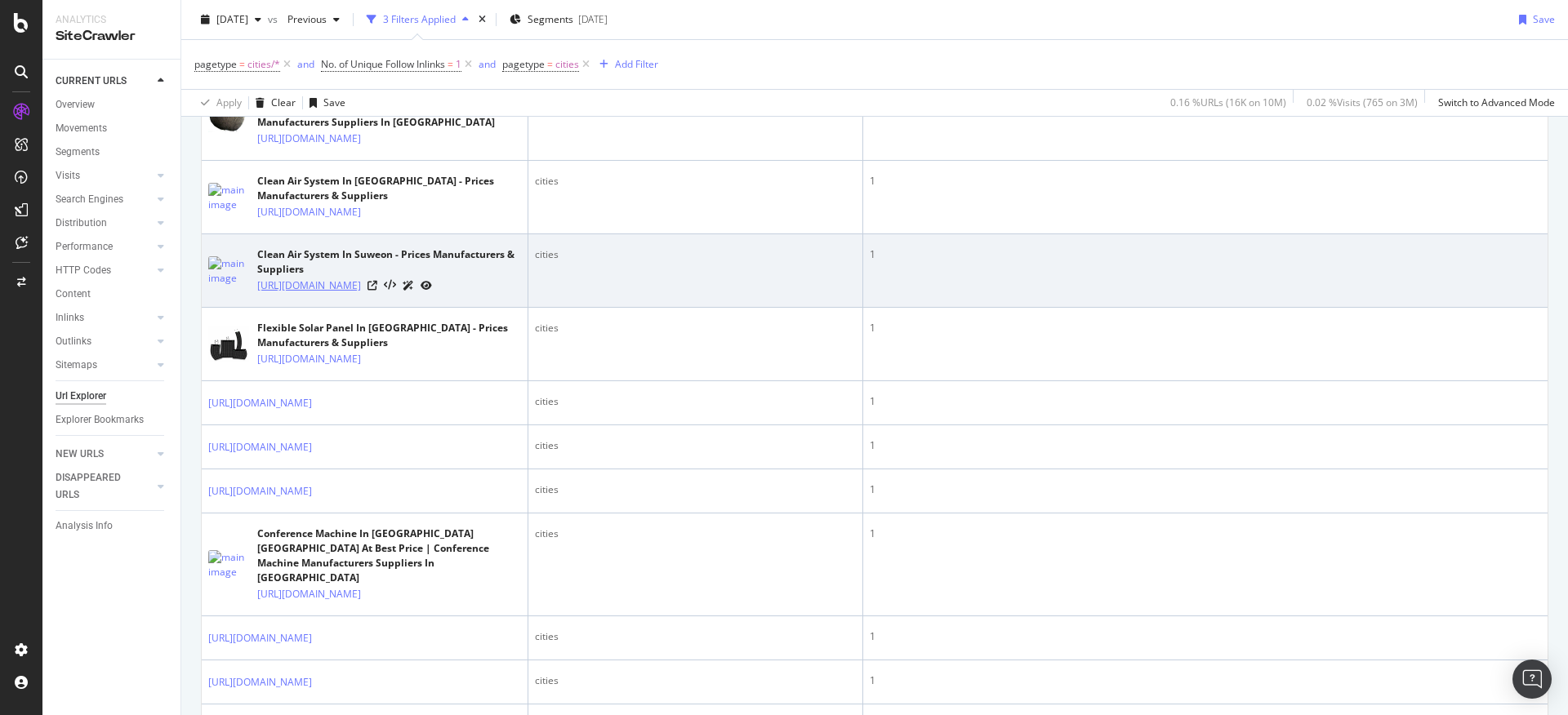
drag, startPoint x: 256, startPoint y: 381, endPoint x: 422, endPoint y: 395, distance: 166.6
click at [422, 294] on div "Clean Air System In Suweon - Prices Manufacturers & Suppliers [URL][DOMAIN_NAME]" at bounding box center [365, 271] width 313 height 47
copy link "[URL][DOMAIN_NAME]"
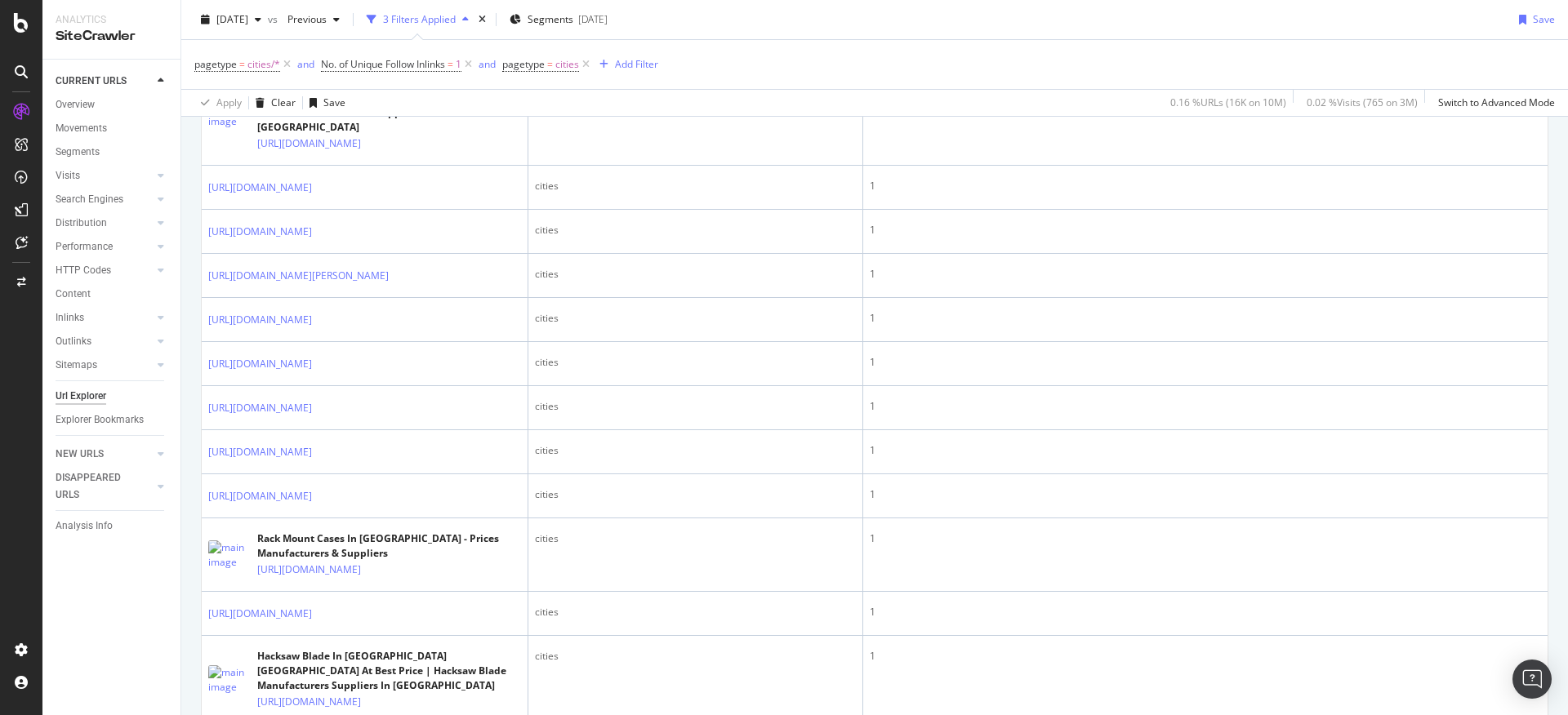
scroll to position [1351, 0]
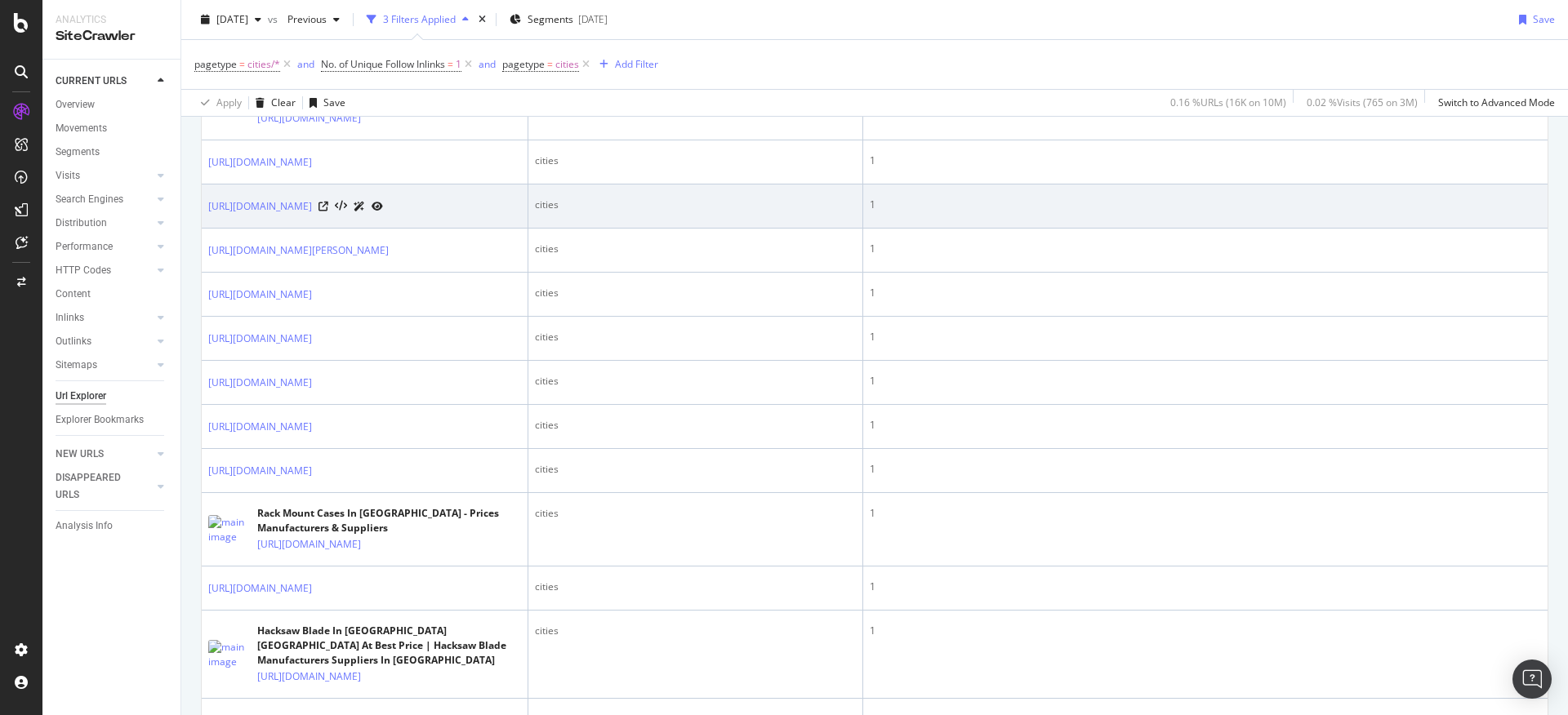
drag, startPoint x: 203, startPoint y: 388, endPoint x: 334, endPoint y: 424, distance: 135.9
click at [334, 228] on td "[URL][DOMAIN_NAME]" at bounding box center [365, 206] width 327 height 44
copy link "[URL][DOMAIN_NAME]"
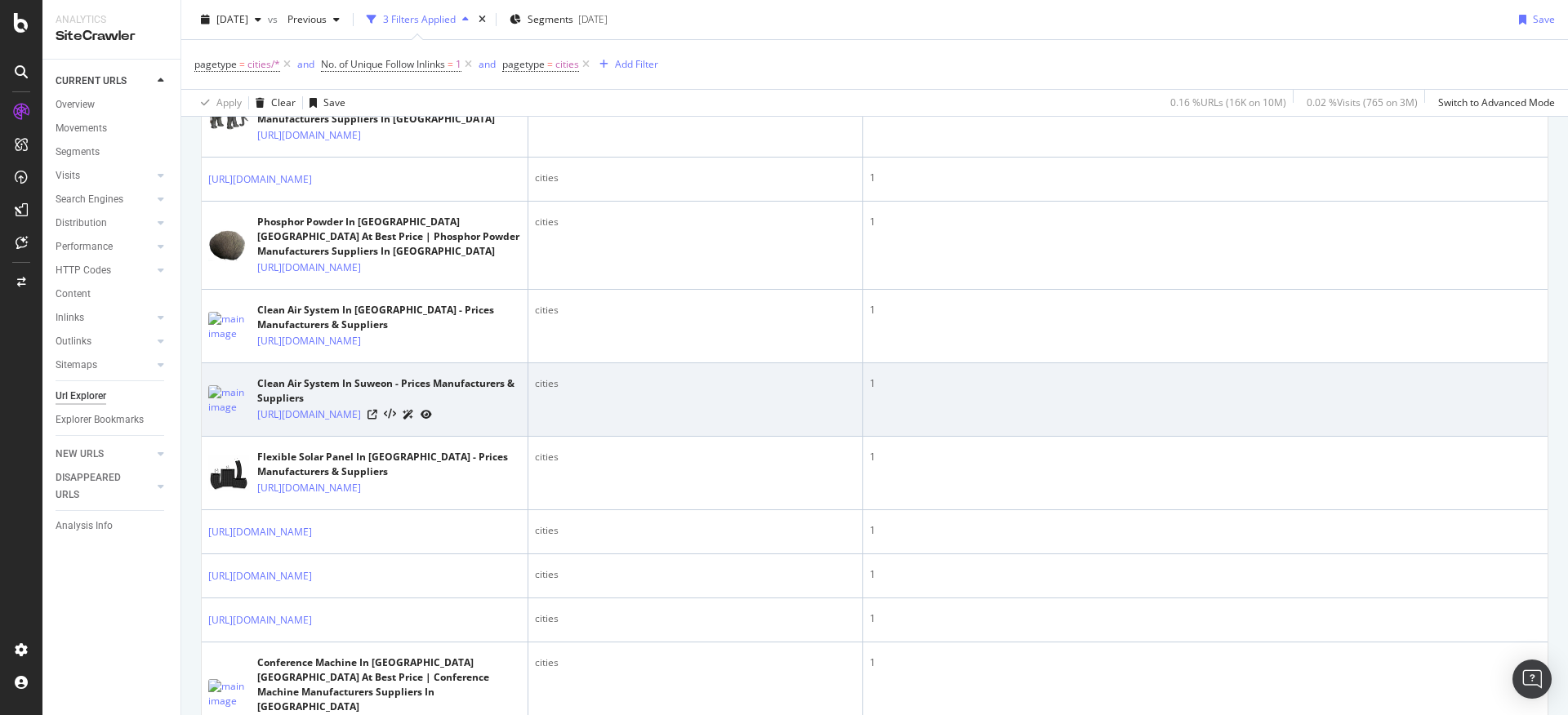
scroll to position [0, 0]
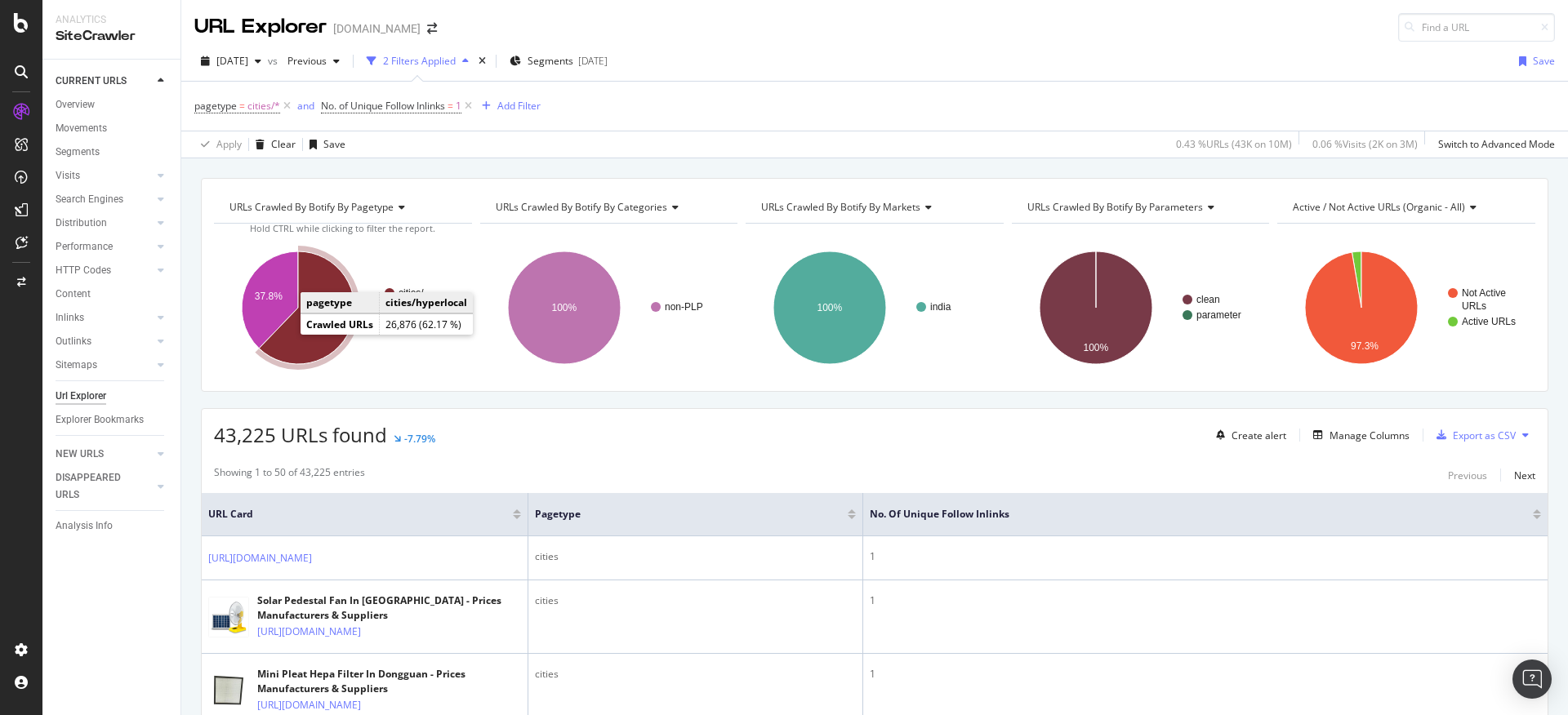
click at [288, 334] on icon "A chart." at bounding box center [307, 308] width 96 height 113
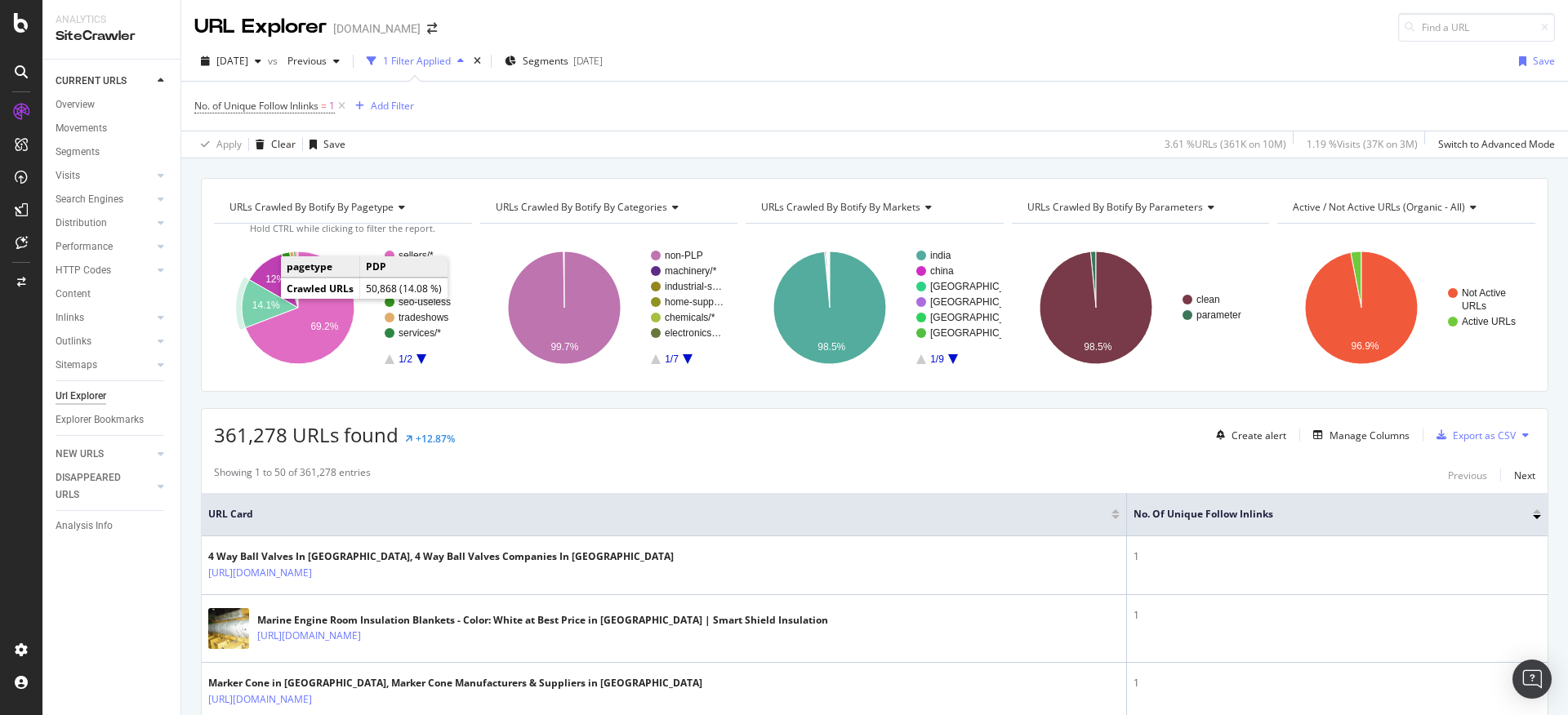
click at [264, 299] on icon "A chart." at bounding box center [269, 303] width 56 height 48
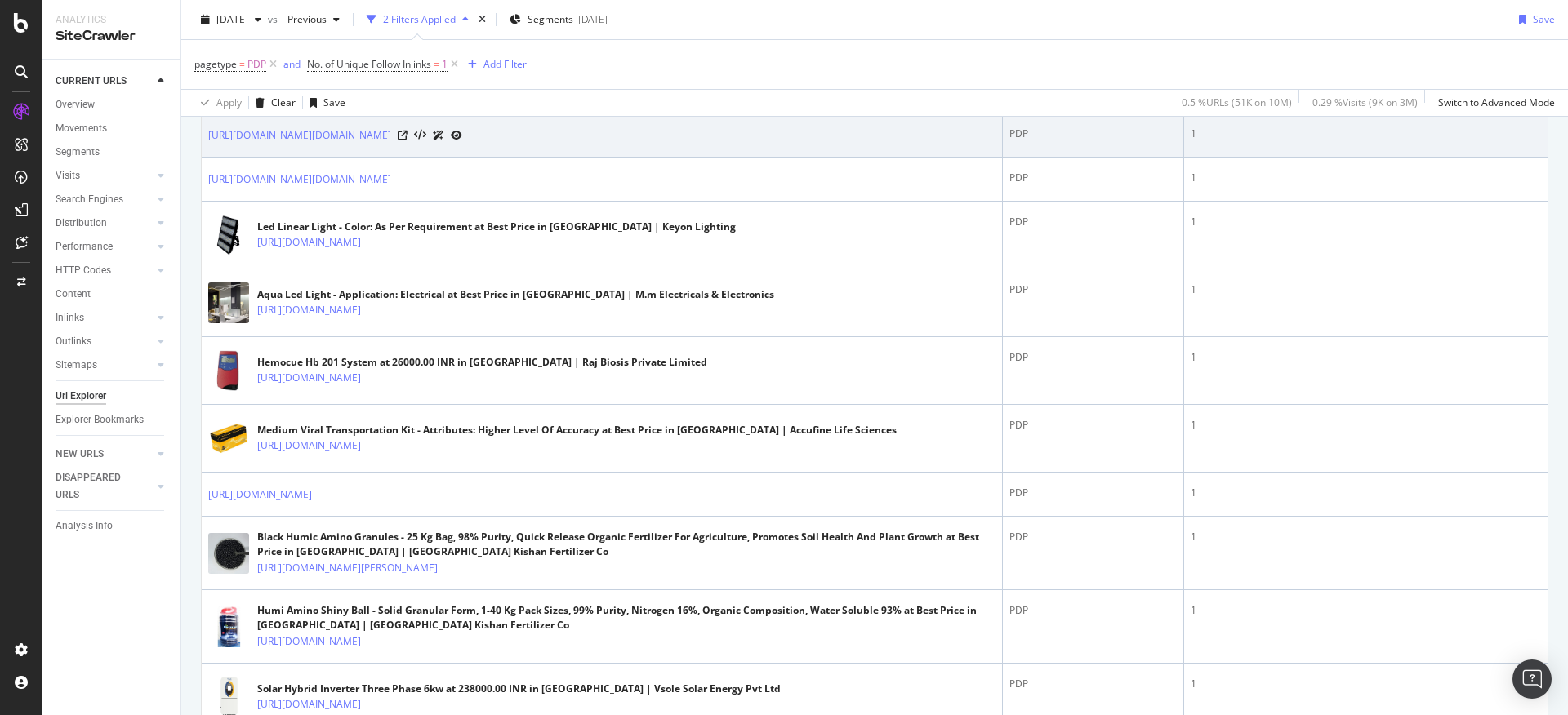
scroll to position [544, 0]
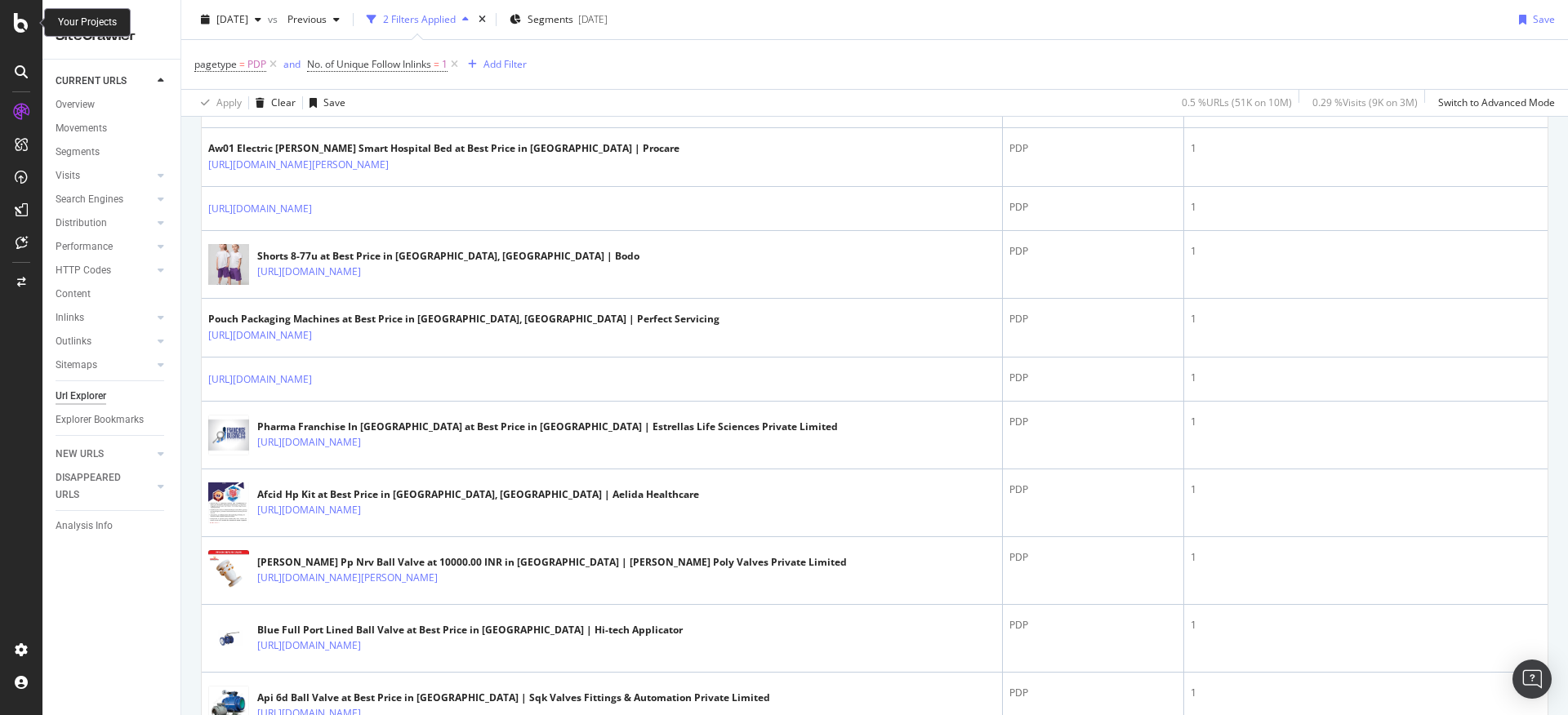
click at [17, 27] on icon at bounding box center [21, 23] width 15 height 20
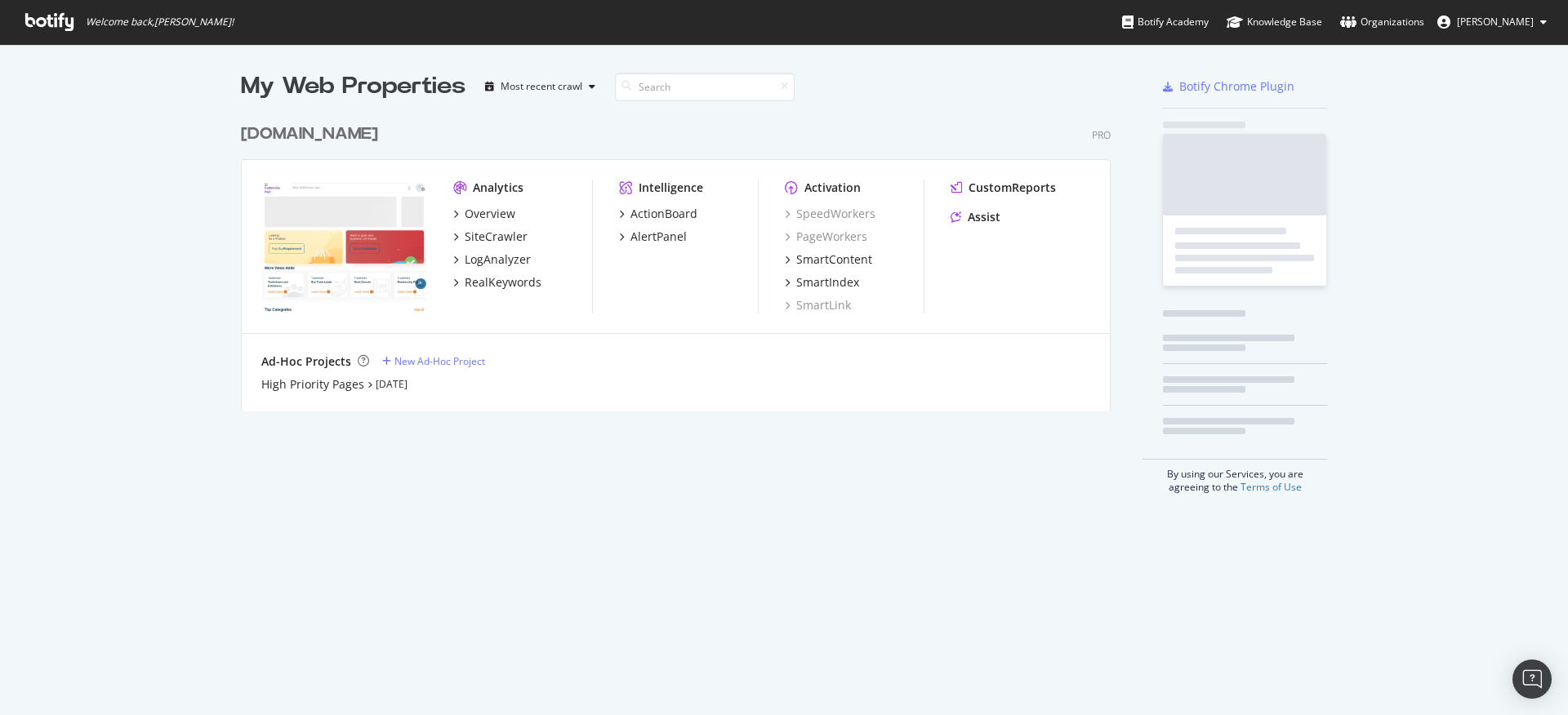
scroll to position [296, 870]
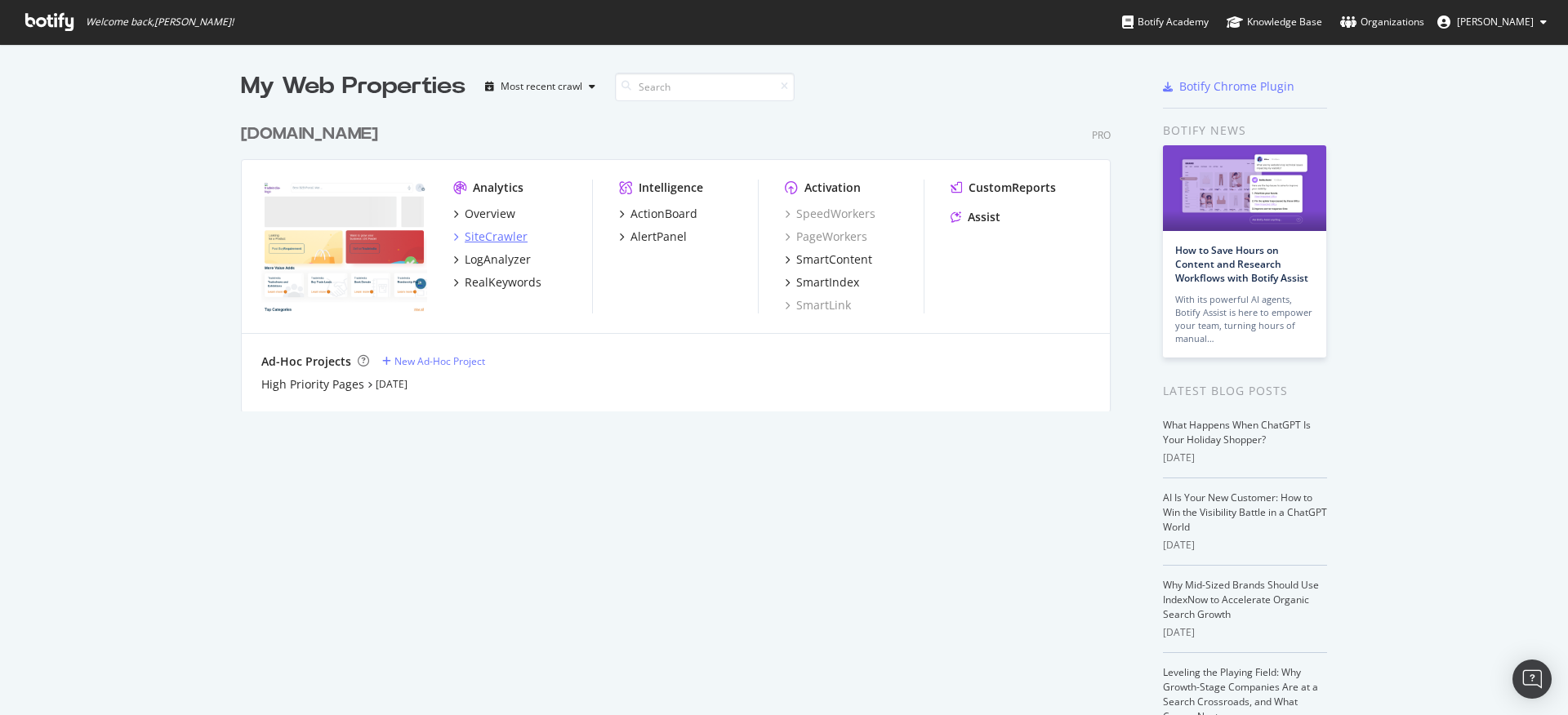
click at [455, 238] on div "SiteCrawler" at bounding box center [489, 236] width 74 height 17
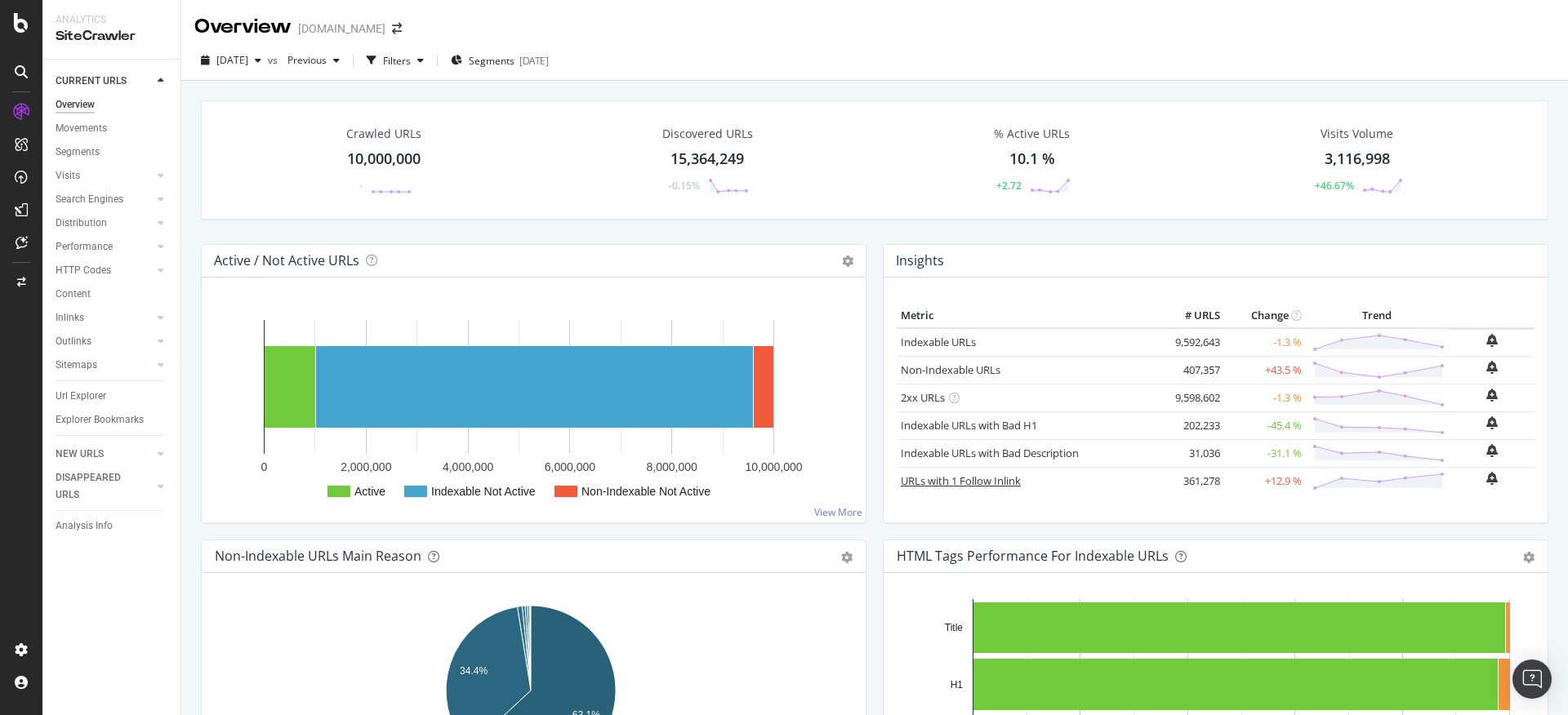
click at [967, 484] on link "URLs with 1 Follow Inlink" at bounding box center [960, 480] width 120 height 15
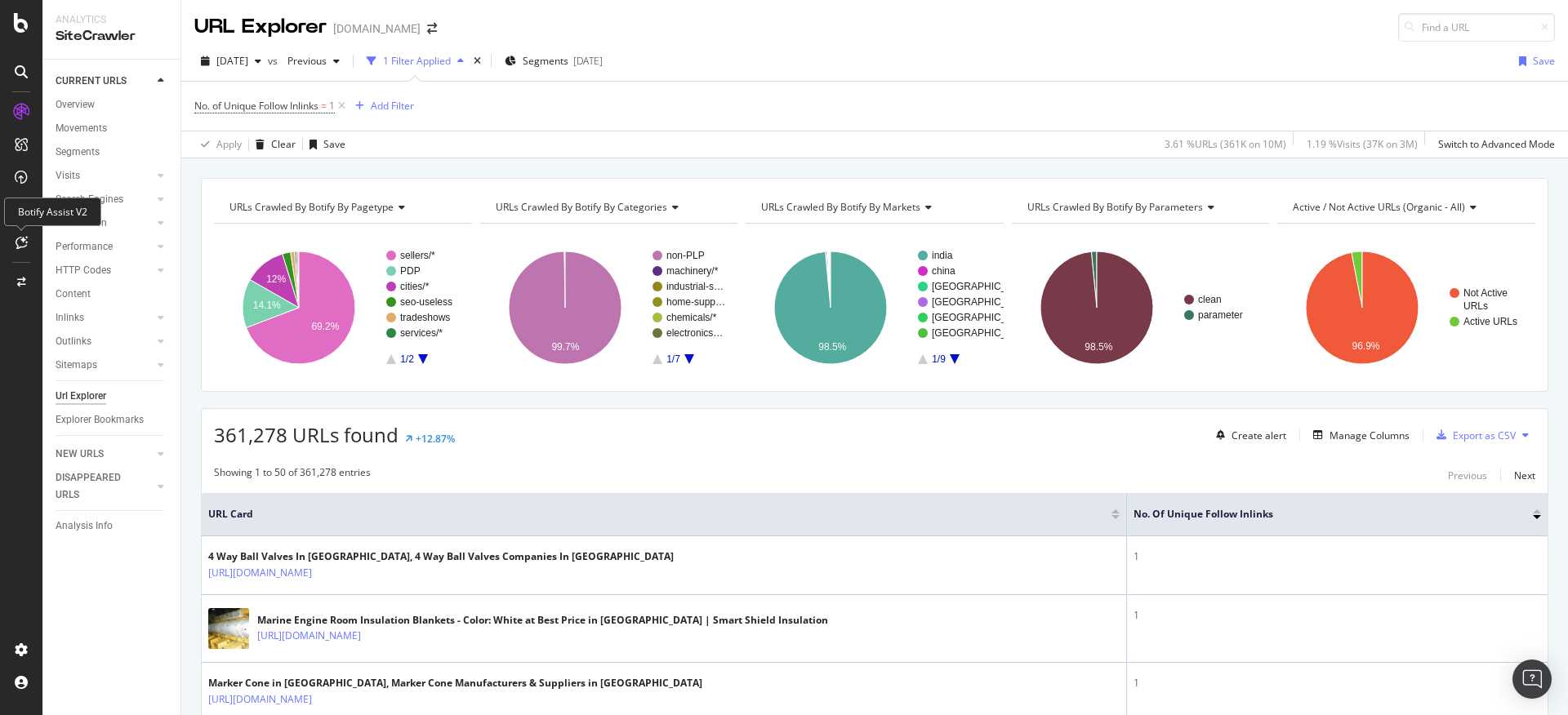
click at [23, 246] on icon at bounding box center [22, 242] width 12 height 13
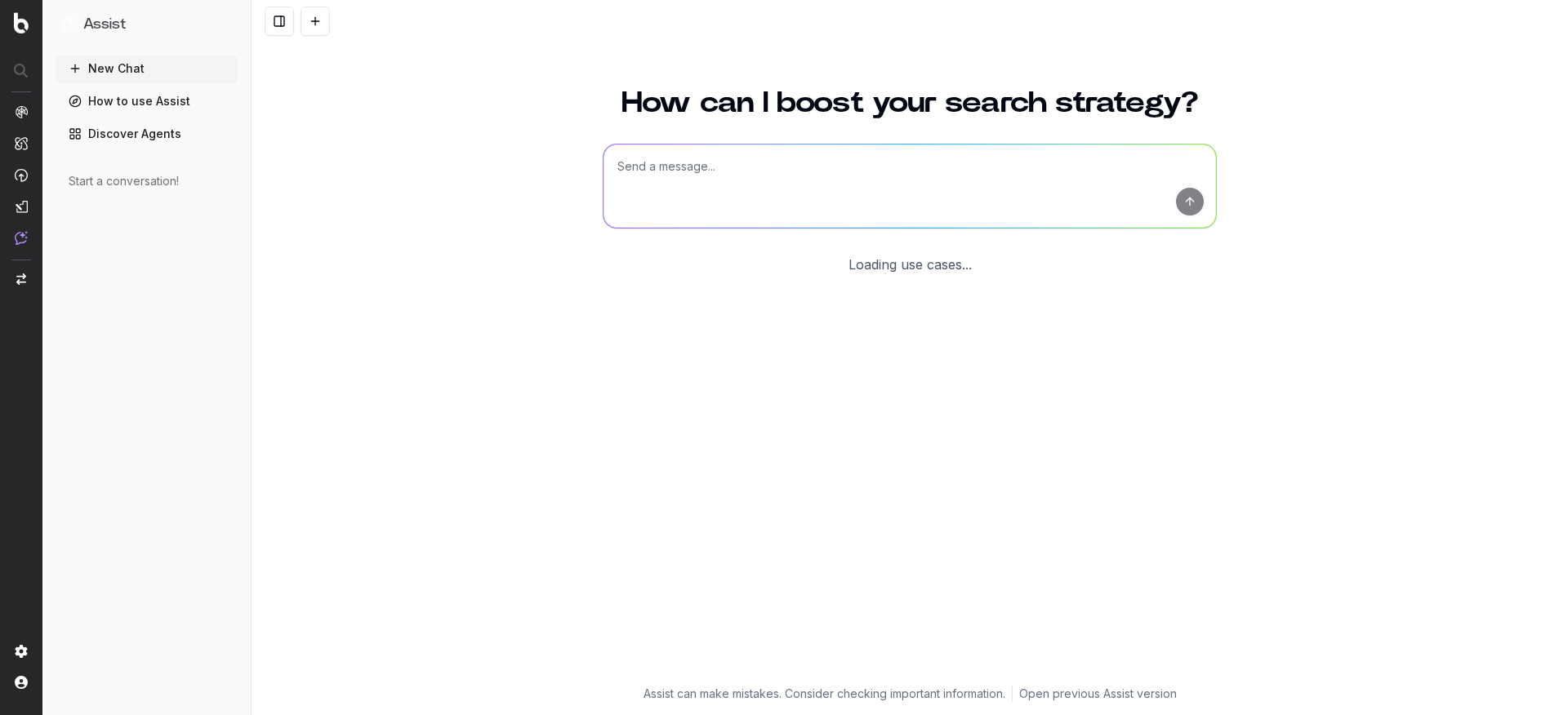
click at [679, 195] on textarea at bounding box center [909, 186] width 613 height 83
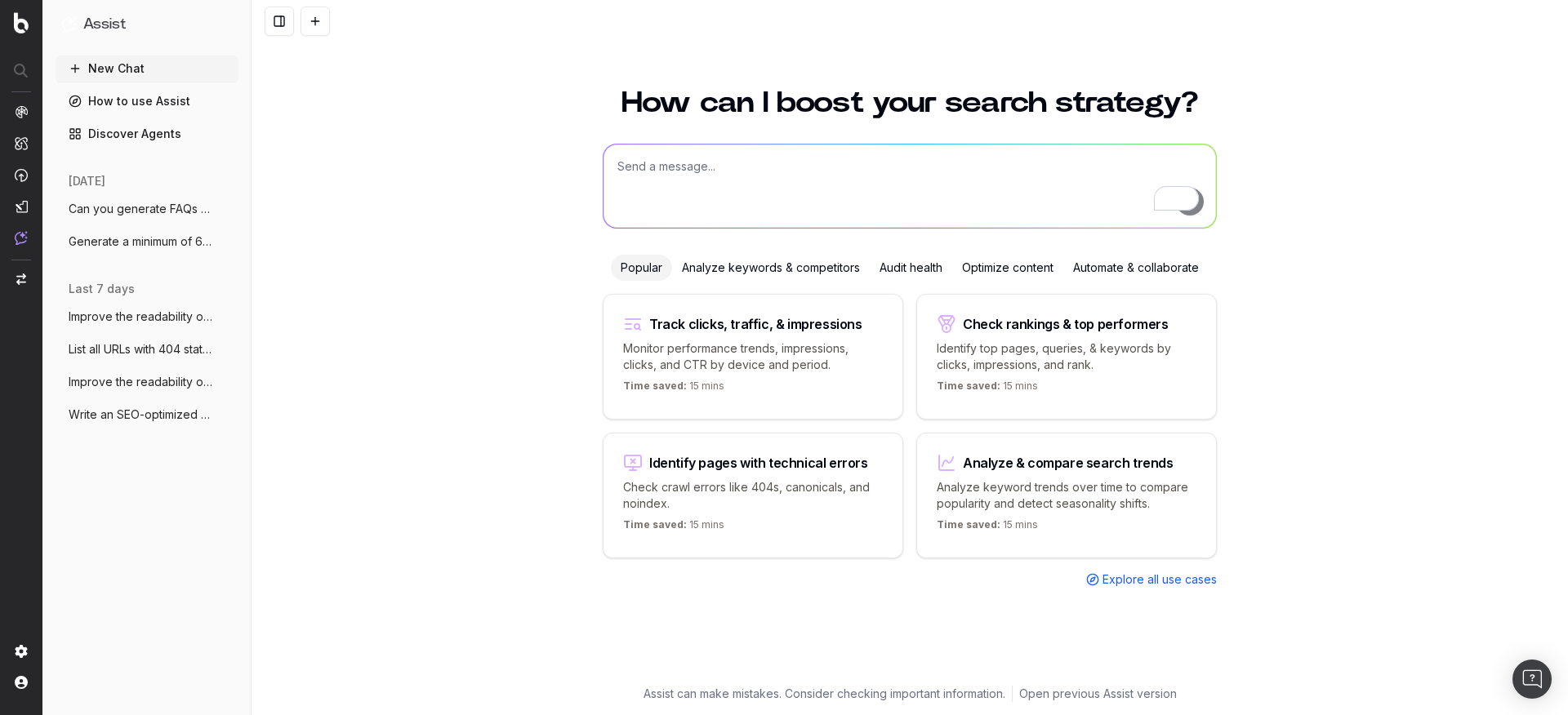
click at [784, 183] on textarea "To enrich screen reader interactions, please activate Accessibility in Grammarl…" at bounding box center [909, 186] width 613 height 83
type textarea "c"
type textarea "i want to create comapre pages, from /manufacturers/ urls, can you give pages i…"
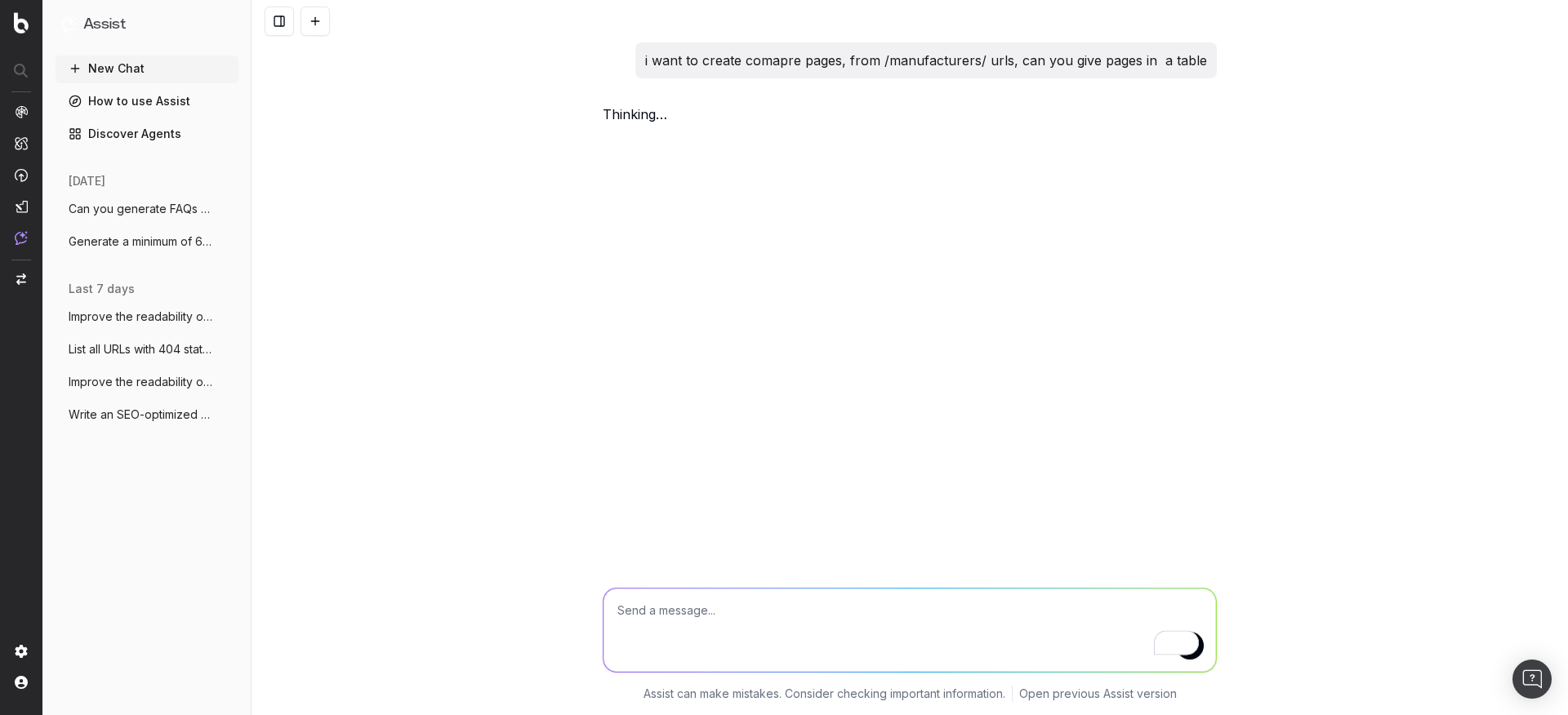
drag, startPoint x: 784, startPoint y: 183, endPoint x: 950, endPoint y: 126, distance: 175.5
click at [950, 126] on div "i want to create comapre pages, from /manufacturers/ urls, can you give pages i…" at bounding box center [909, 357] width 1316 height 715
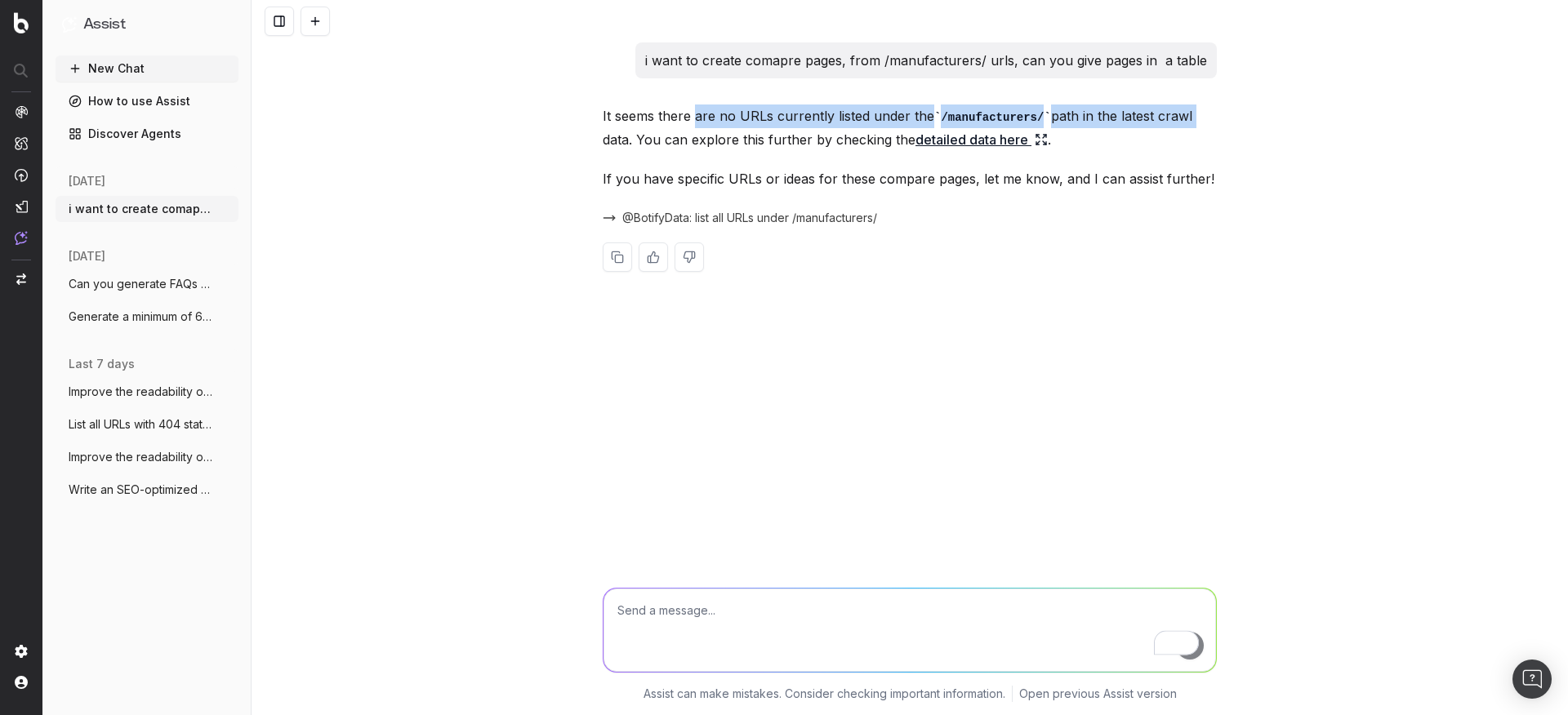
drag, startPoint x: 694, startPoint y: 122, endPoint x: 1190, endPoint y: 123, distance: 496.0
click at [1190, 123] on p "It seems there are no URLs currently listed under the /manufacturers/ path in t…" at bounding box center [909, 128] width 614 height 47
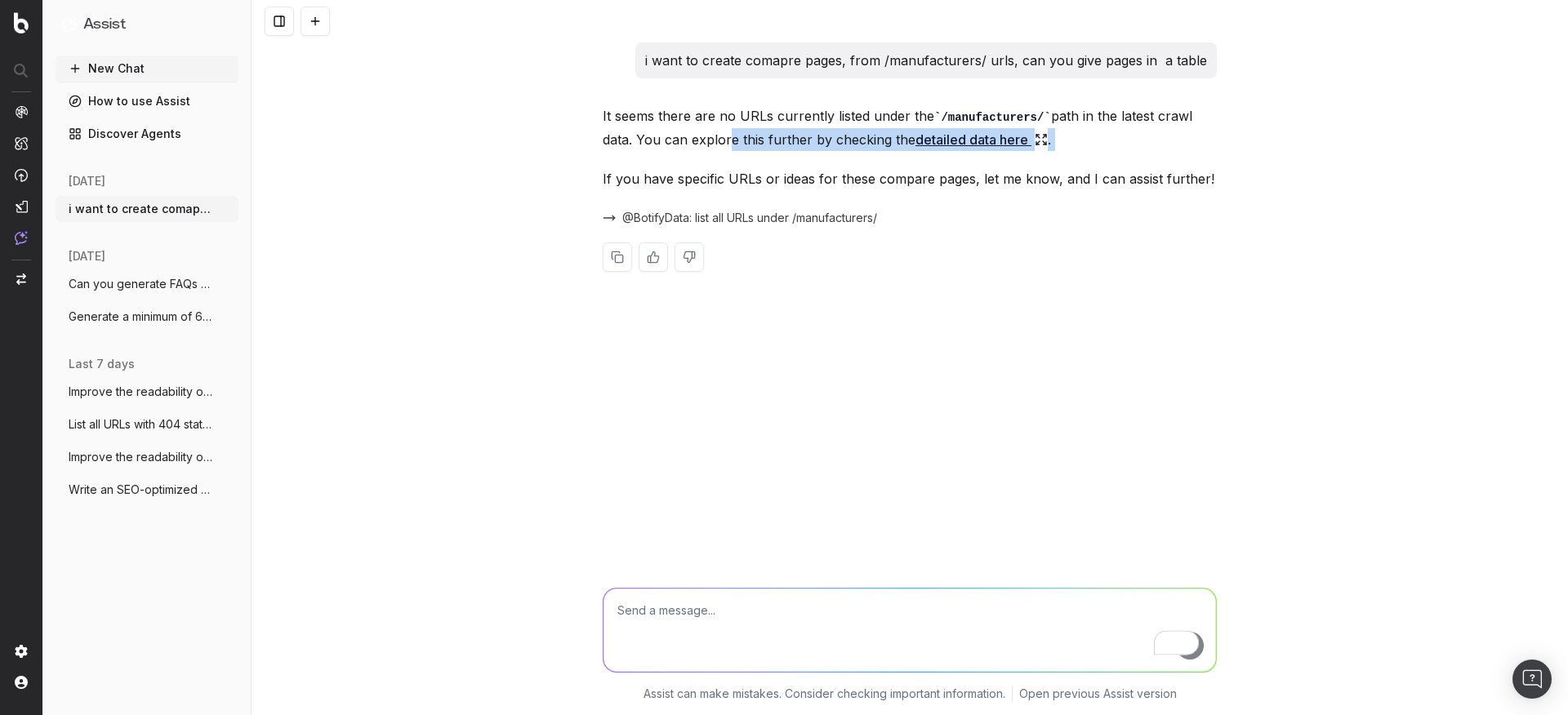
drag, startPoint x: 725, startPoint y: 133, endPoint x: 1063, endPoint y: 151, distance: 338.5
click at [1063, 151] on div "It seems there are no URLs currently listed under the /manufacturers/ path in t…" at bounding box center [909, 201] width 614 height 194
click at [789, 612] on textarea "To enrich screen reader interactions, please activate Accessibility in Grammarl…" at bounding box center [909, 630] width 613 height 83
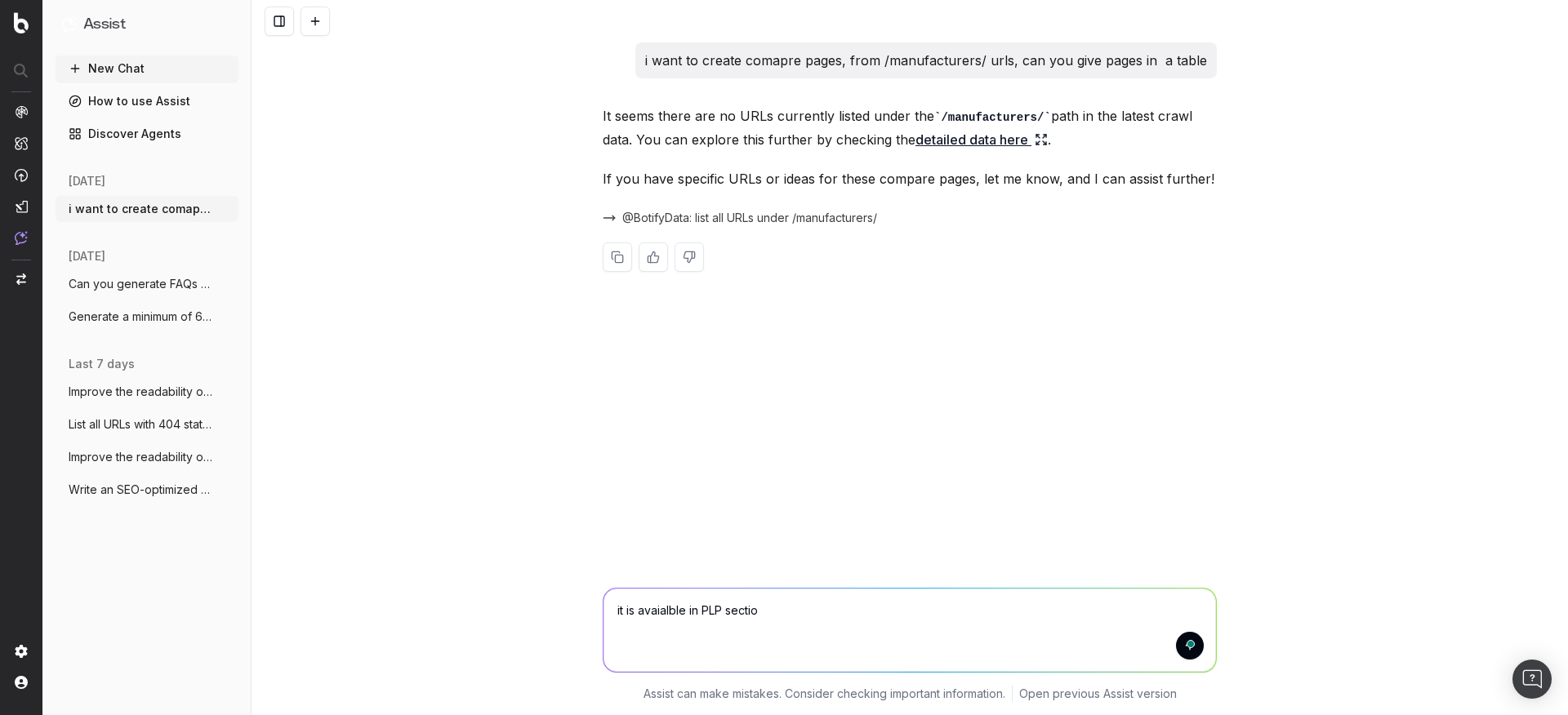
type textarea "it is avaialble in PLP section"
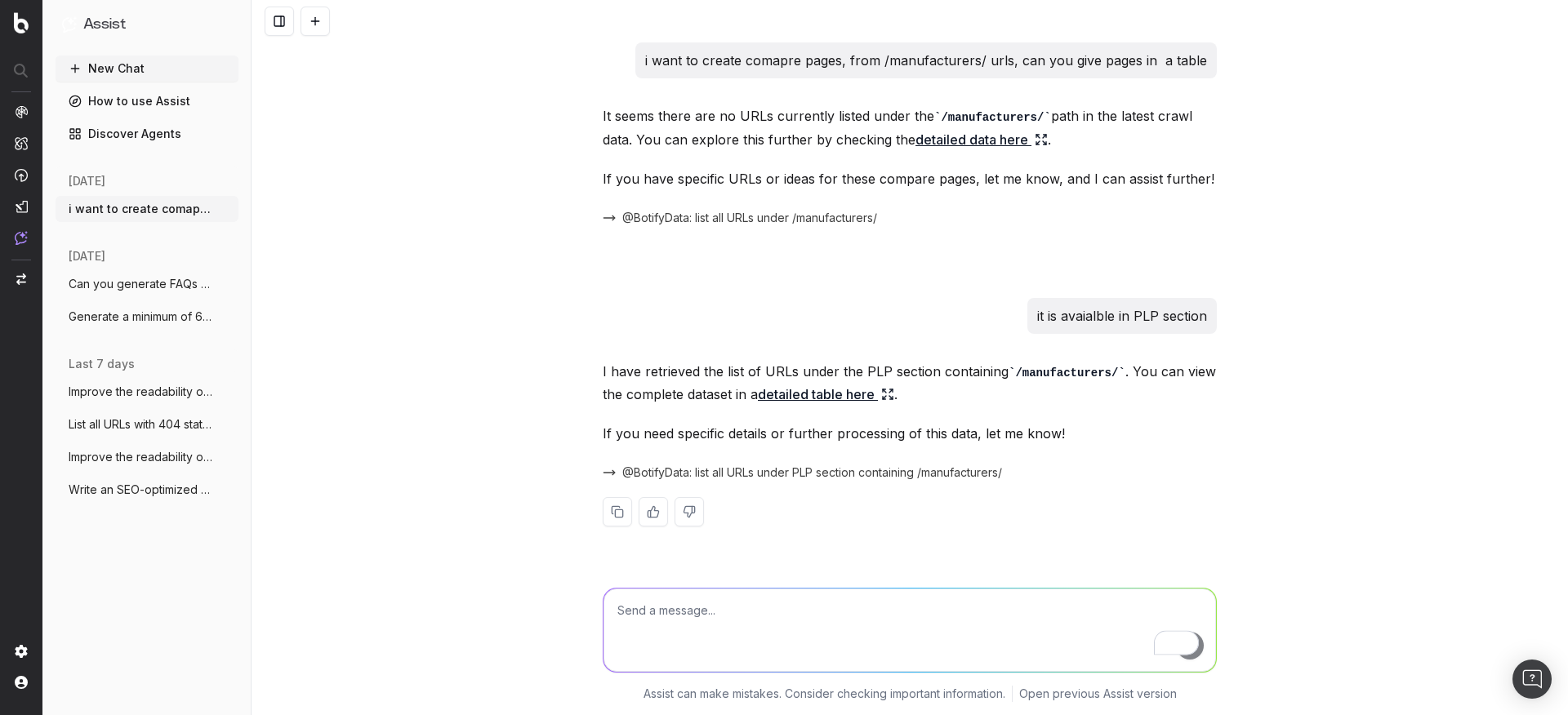
click at [919, 625] on textarea "To enrich screen reader interactions, please activate Accessibility in Grammarl…" at bounding box center [909, 630] width 613 height 83
click at [718, 606] on textarea "now i want a list to compare, url1 vs url2" at bounding box center [909, 630] width 613 height 83
click at [707, 612] on textarea "now i want a list to compare, url1 vs url2" at bounding box center [909, 630] width 613 height 83
click at [1027, 612] on textarea "now i want a list to compare, url1 vs url2" at bounding box center [909, 630] width 613 height 83
type textarea "now i want a list to compare, url1 vs url2, with similar nature"
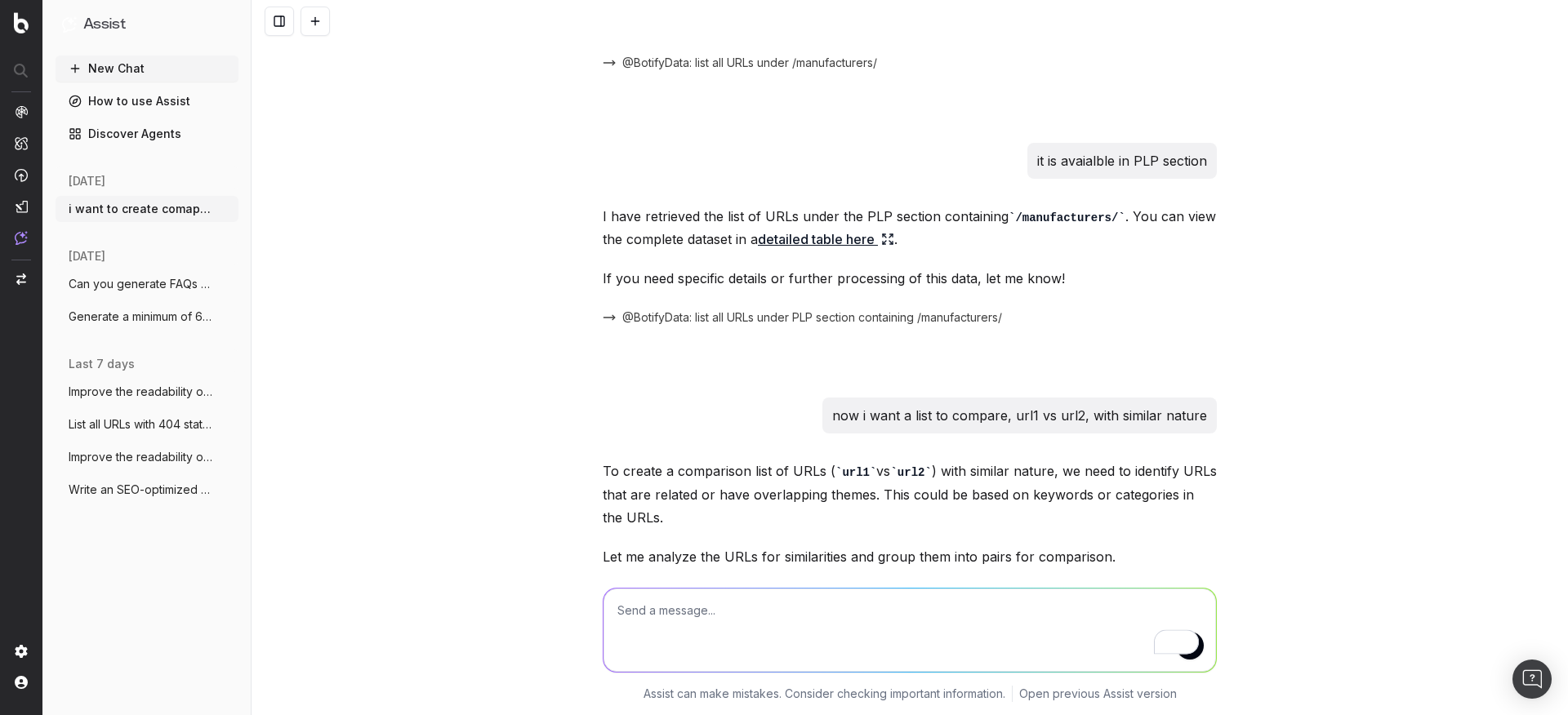
scroll to position [188, 0]
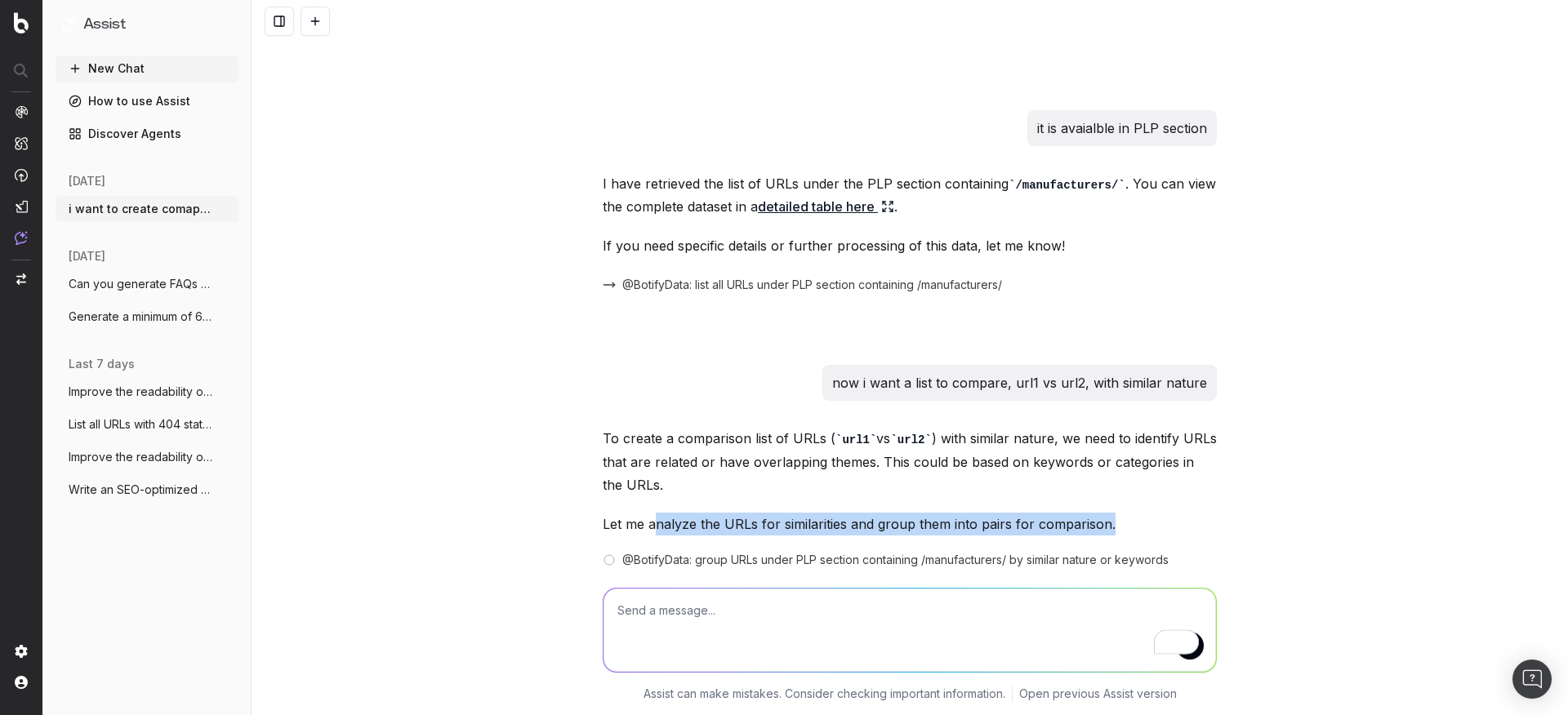
drag, startPoint x: 653, startPoint y: 527, endPoint x: 1126, endPoint y: 526, distance: 473.0
click at [1126, 526] on p "Let me analyze the URLs for similarities and group them into pairs for comparis…" at bounding box center [909, 524] width 614 height 23
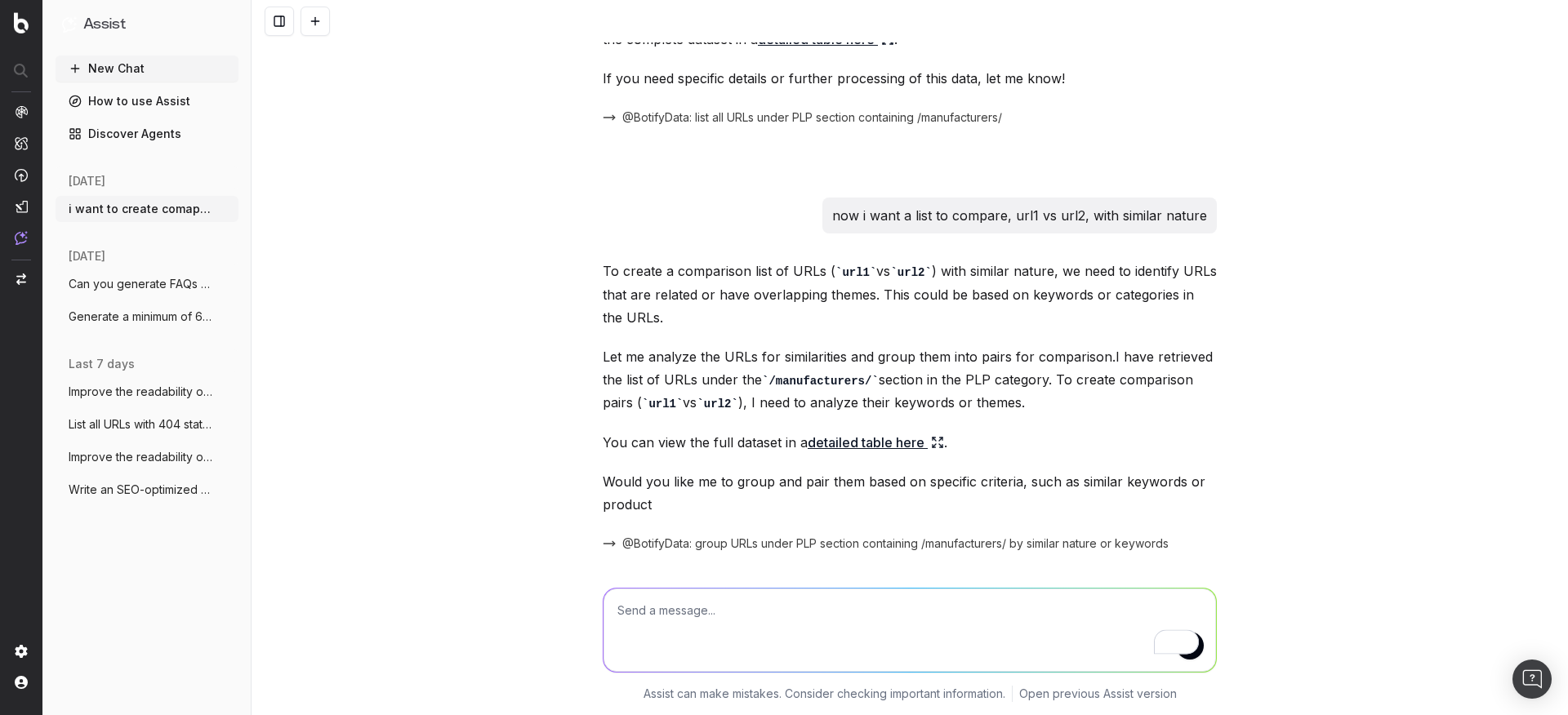
scroll to position [411, 0]
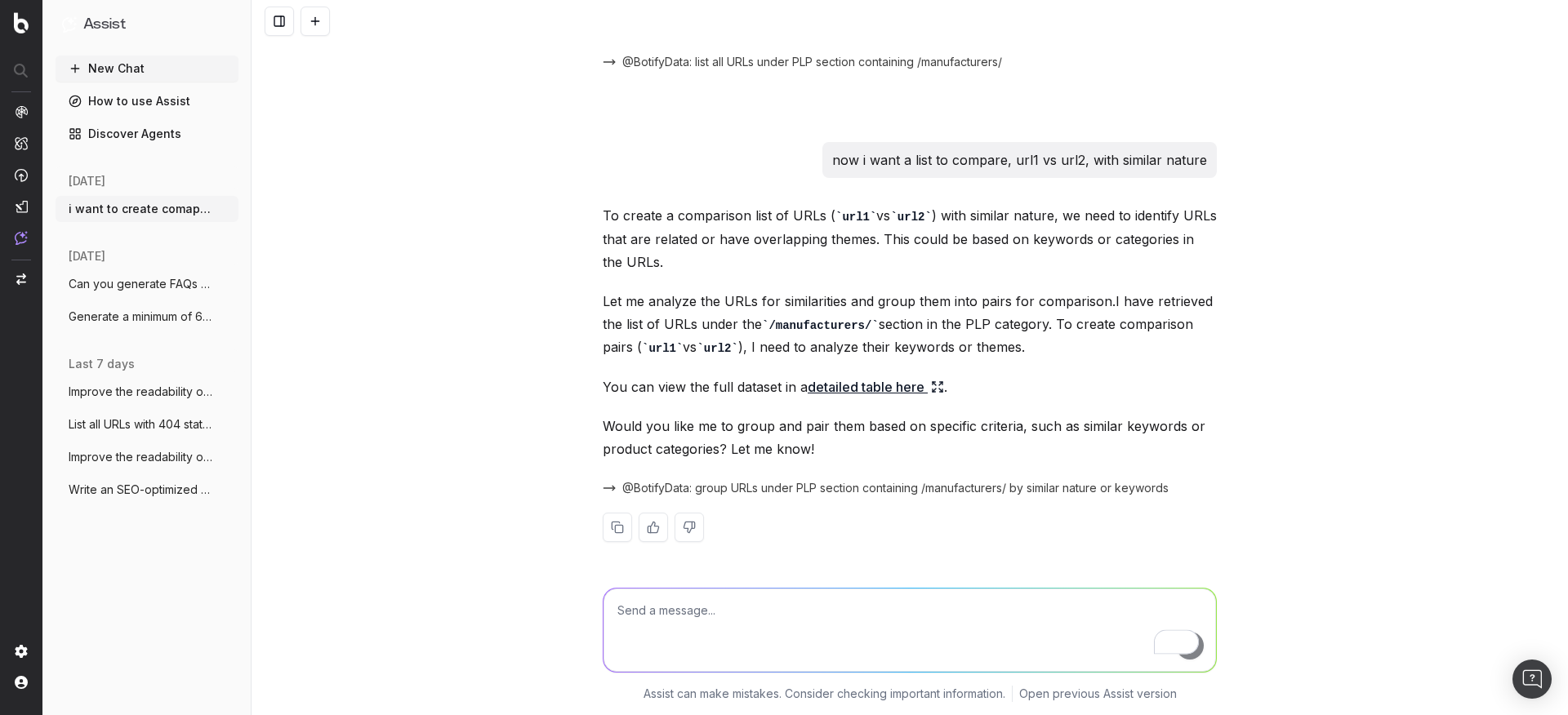
click at [849, 386] on link "detailed table here" at bounding box center [875, 387] width 136 height 23
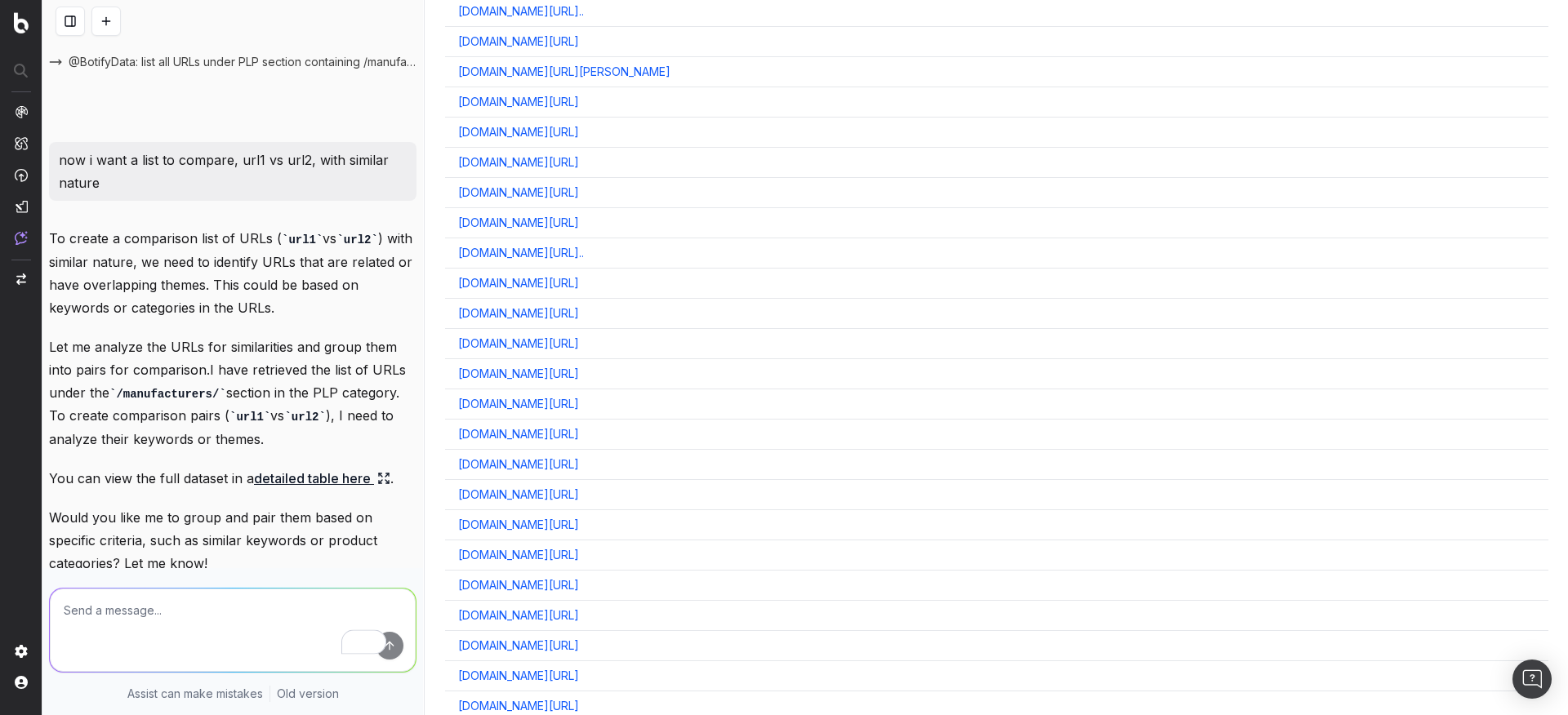
scroll to position [683, 0]
